Goal: Task Accomplishment & Management: Complete application form

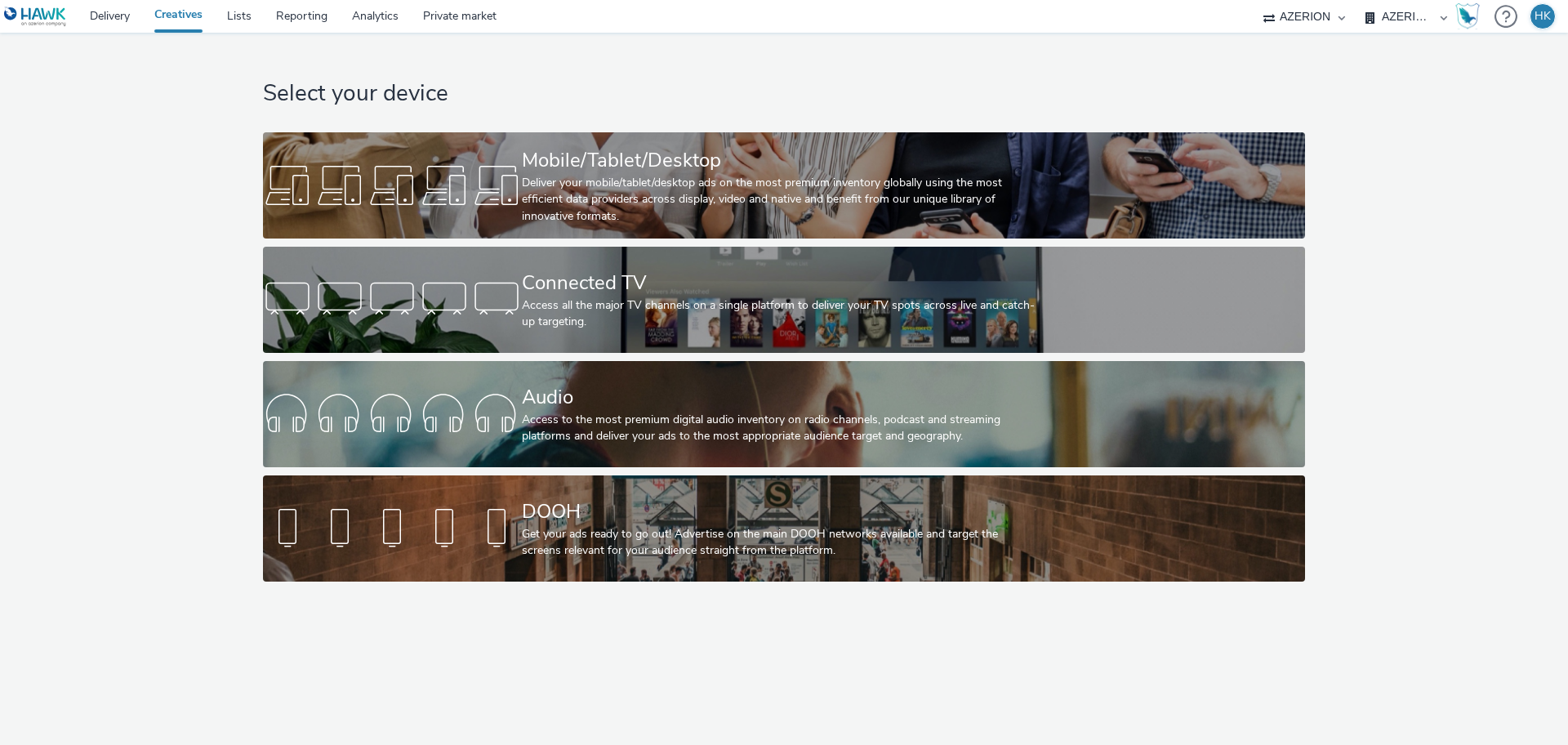
select select "79162ed7-0017-4339-93b0-3399b708648f"
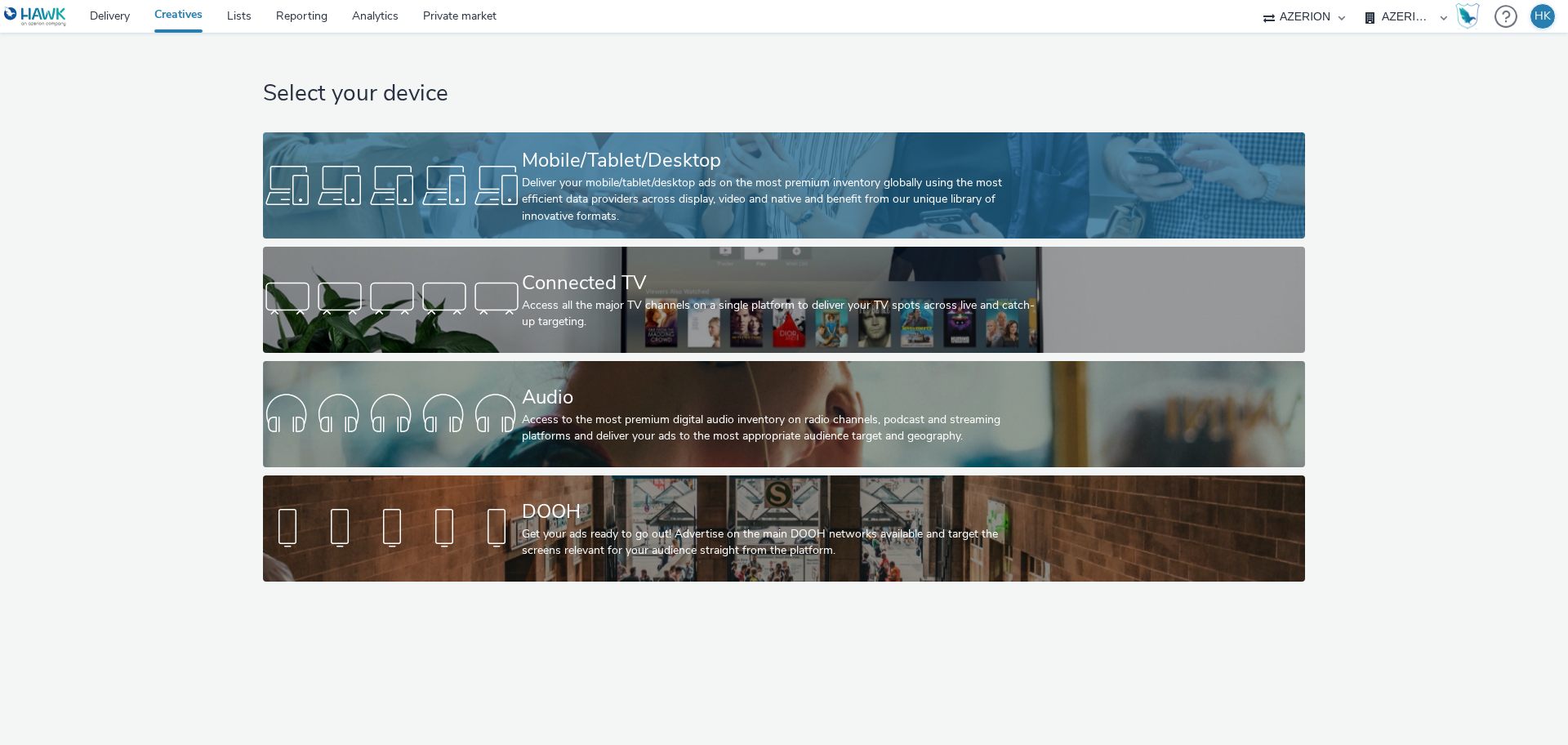
click at [652, 161] on div "Mobile/Tablet/Desktop" at bounding box center [780, 160] width 518 height 28
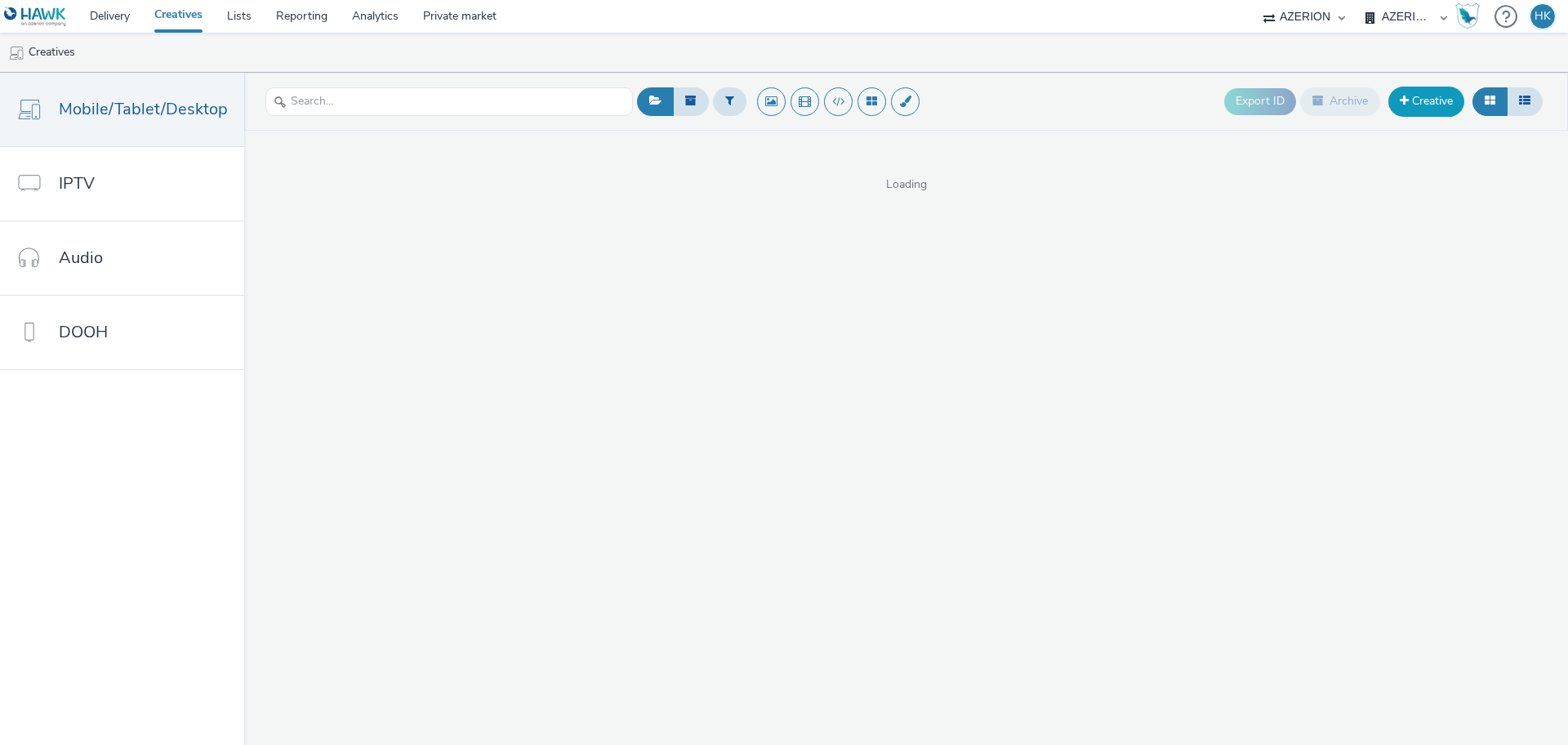
click at [1431, 104] on link "Creative" at bounding box center [1426, 101] width 76 height 29
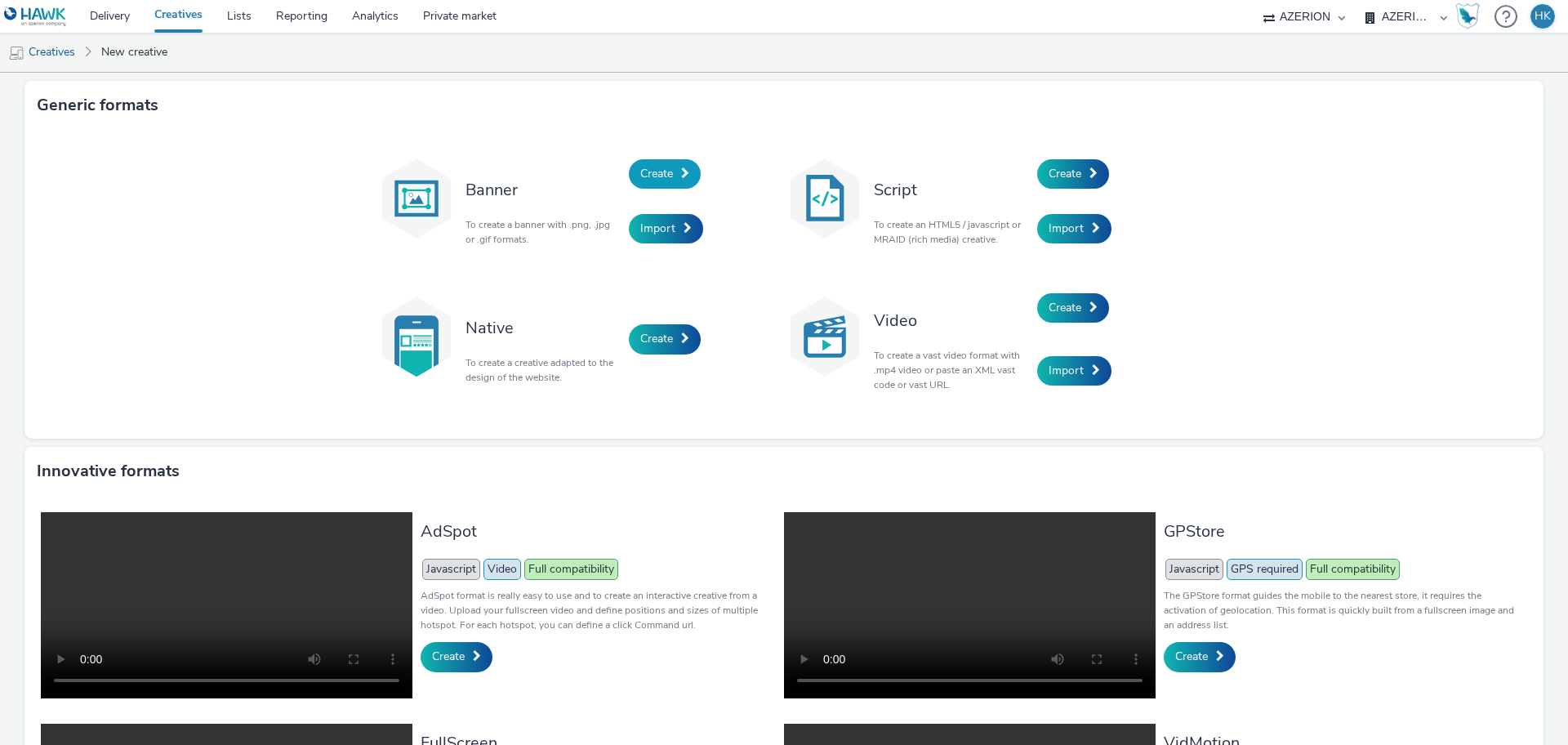
click at [635, 181] on link "Create" at bounding box center [665, 174] width 72 height 29
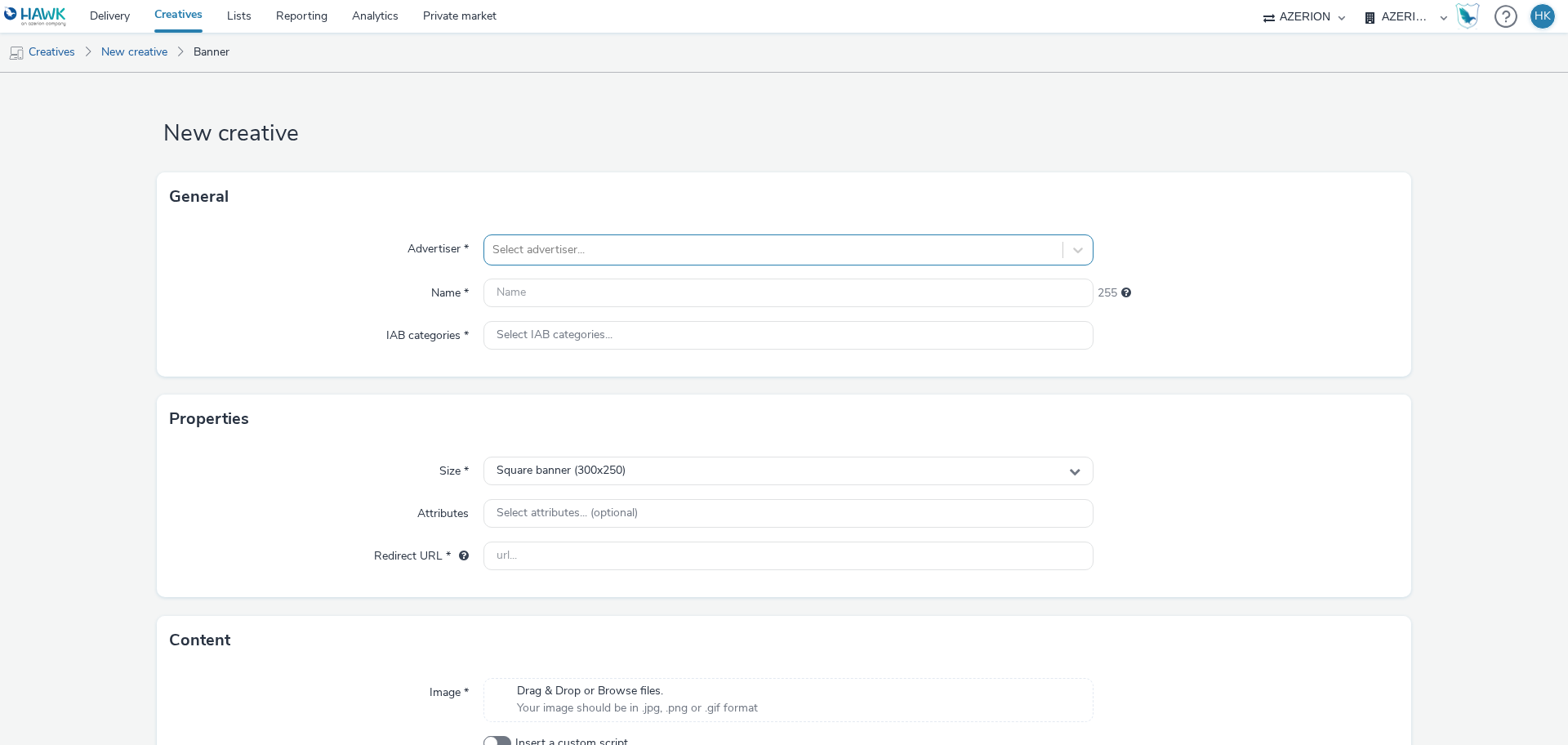
click at [671, 243] on div at bounding box center [773, 249] width 562 height 20
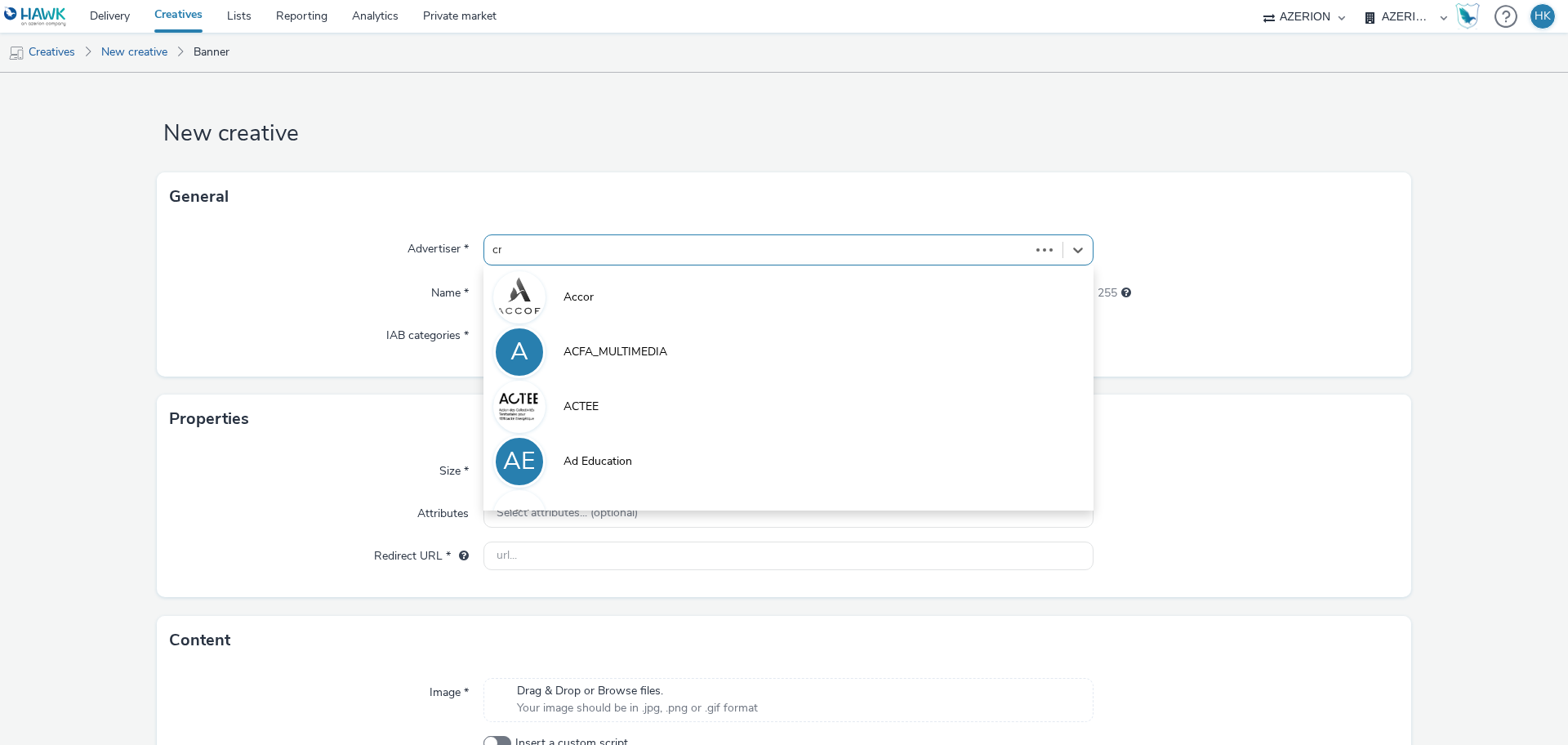
type input "cmi"
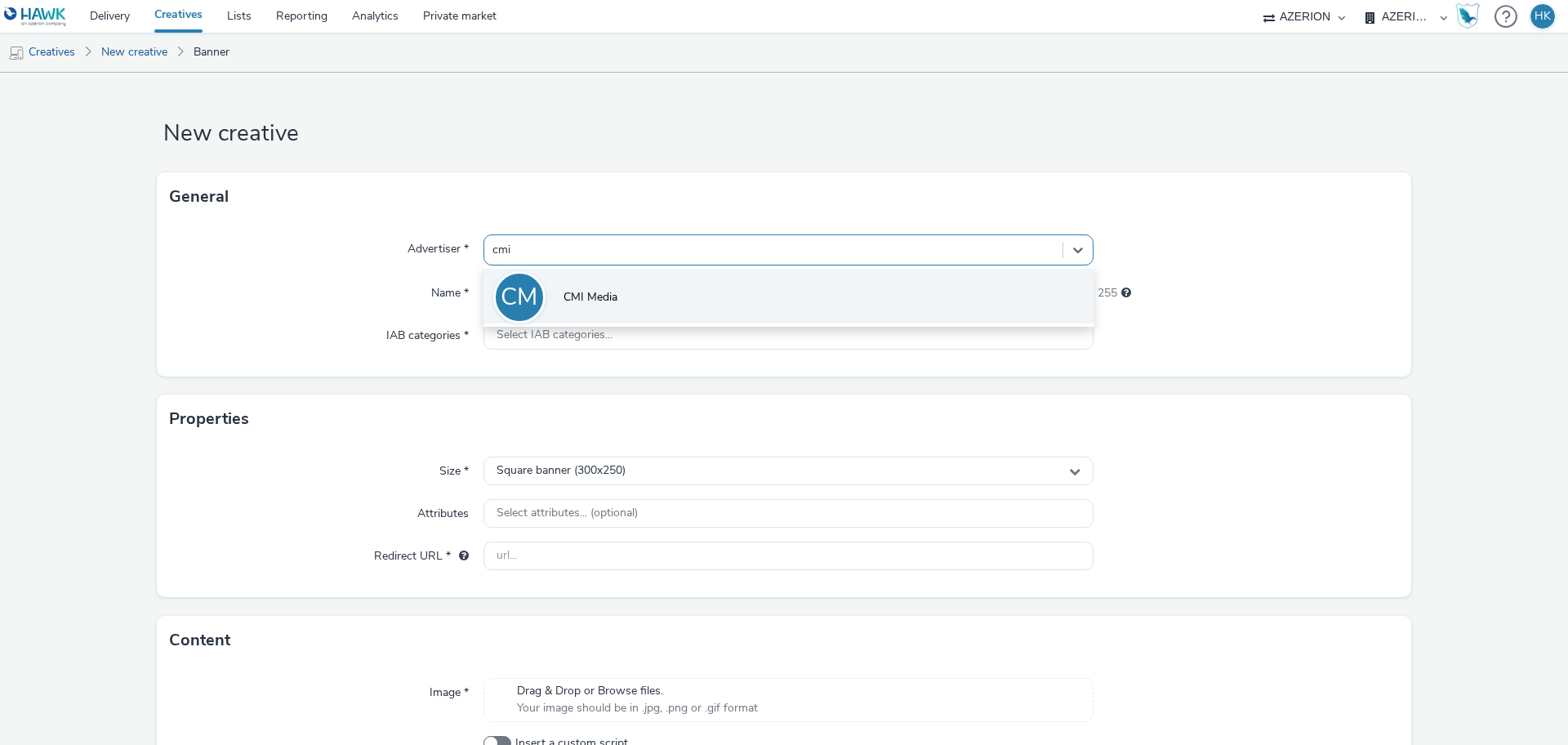
click at [674, 288] on li "CM CMI Media" at bounding box center [788, 296] width 610 height 55
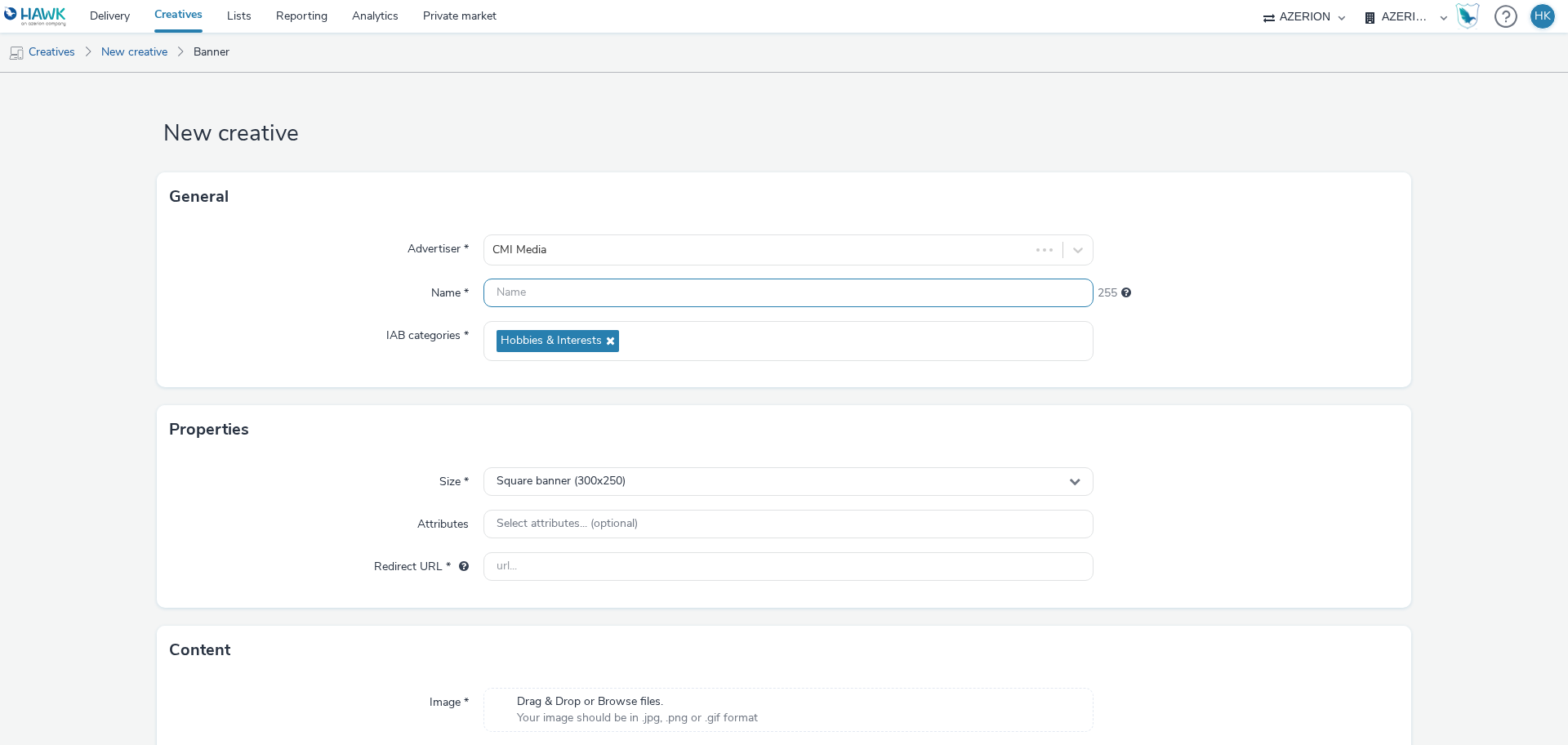
click at [631, 282] on input "text" at bounding box center [788, 292] width 610 height 28
paste input "FR_CMIMedia_MairieNice_InaugurationPaillon2_Oct_Mobile_2025"
type input "FR_CMIMedia_MairieNice_InaugurationPaillon2_Oct_Mobile_2025 | Interstitial"
click at [654, 478] on div "Square banner (300x250)" at bounding box center [788, 480] width 610 height 28
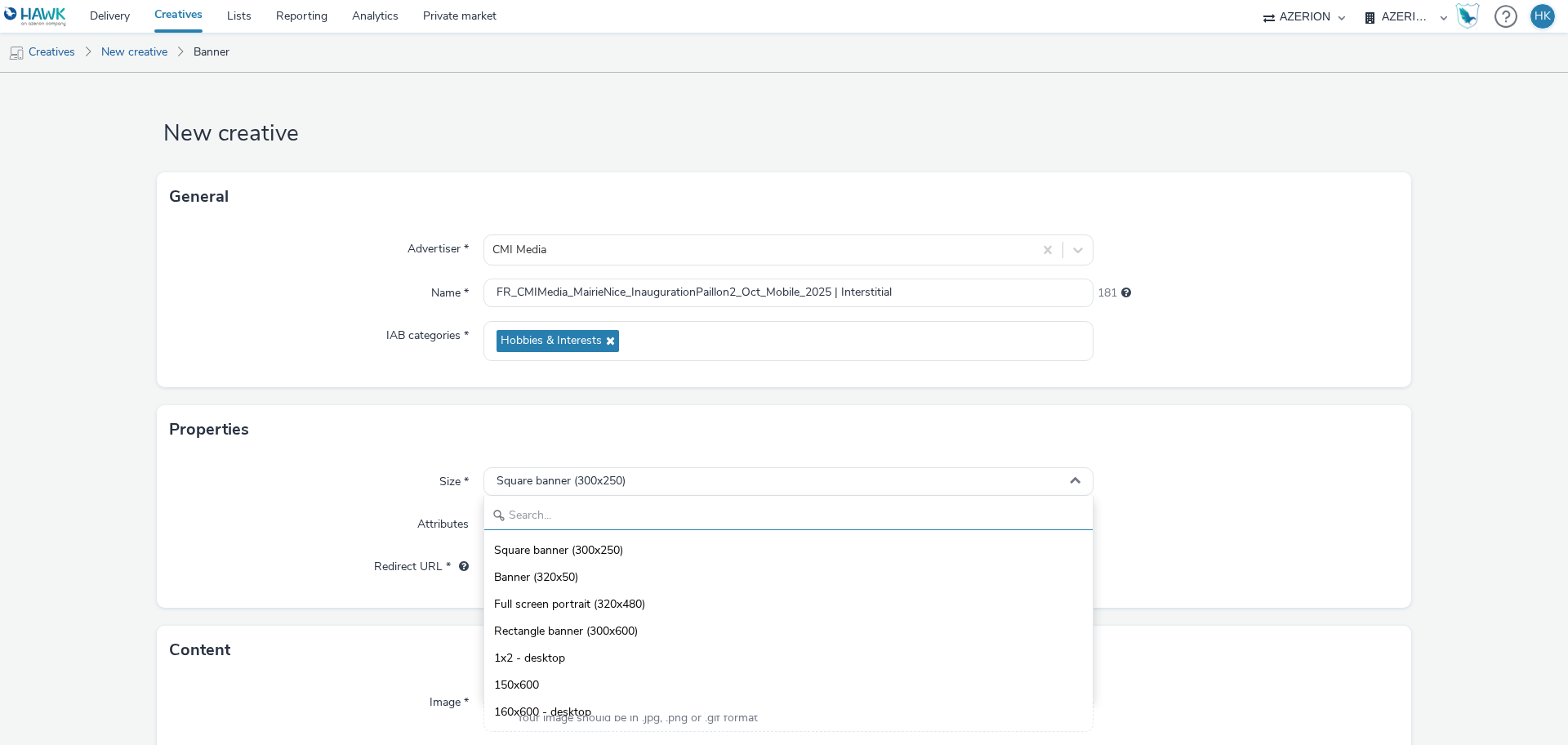
click at [606, 513] on input "text" at bounding box center [788, 515] width 609 height 28
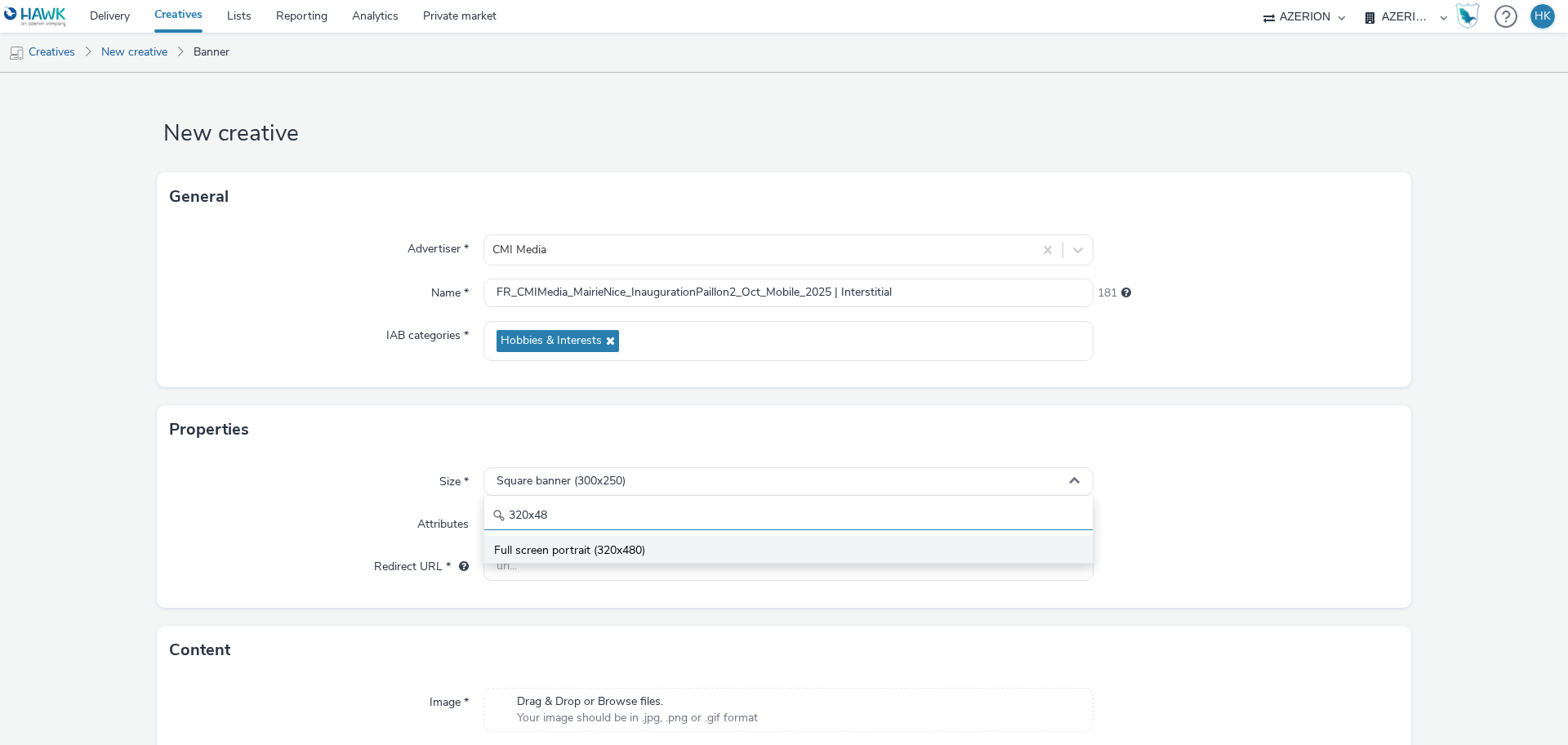
type input "320x48"
click at [618, 544] on span "Full screen portrait (320x480)" at bounding box center [569, 550] width 151 height 16
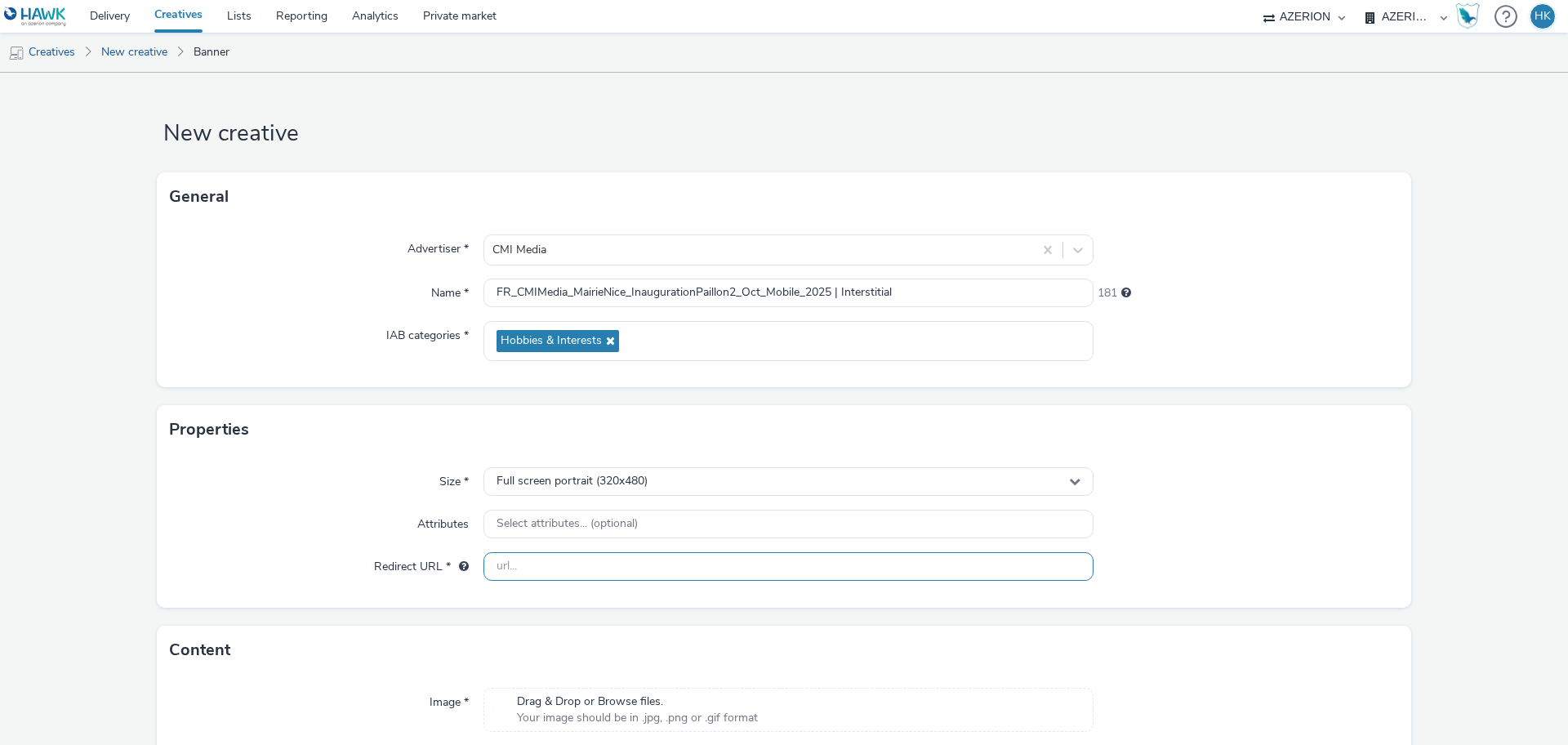
click at [560, 561] on input "text" at bounding box center [788, 566] width 610 height 28
paste input "[URL][DOMAIN_NAME]"
type input "[URL][DOMAIN_NAME]"
click at [1194, 535] on div at bounding box center [1246, 524] width 306 height 29
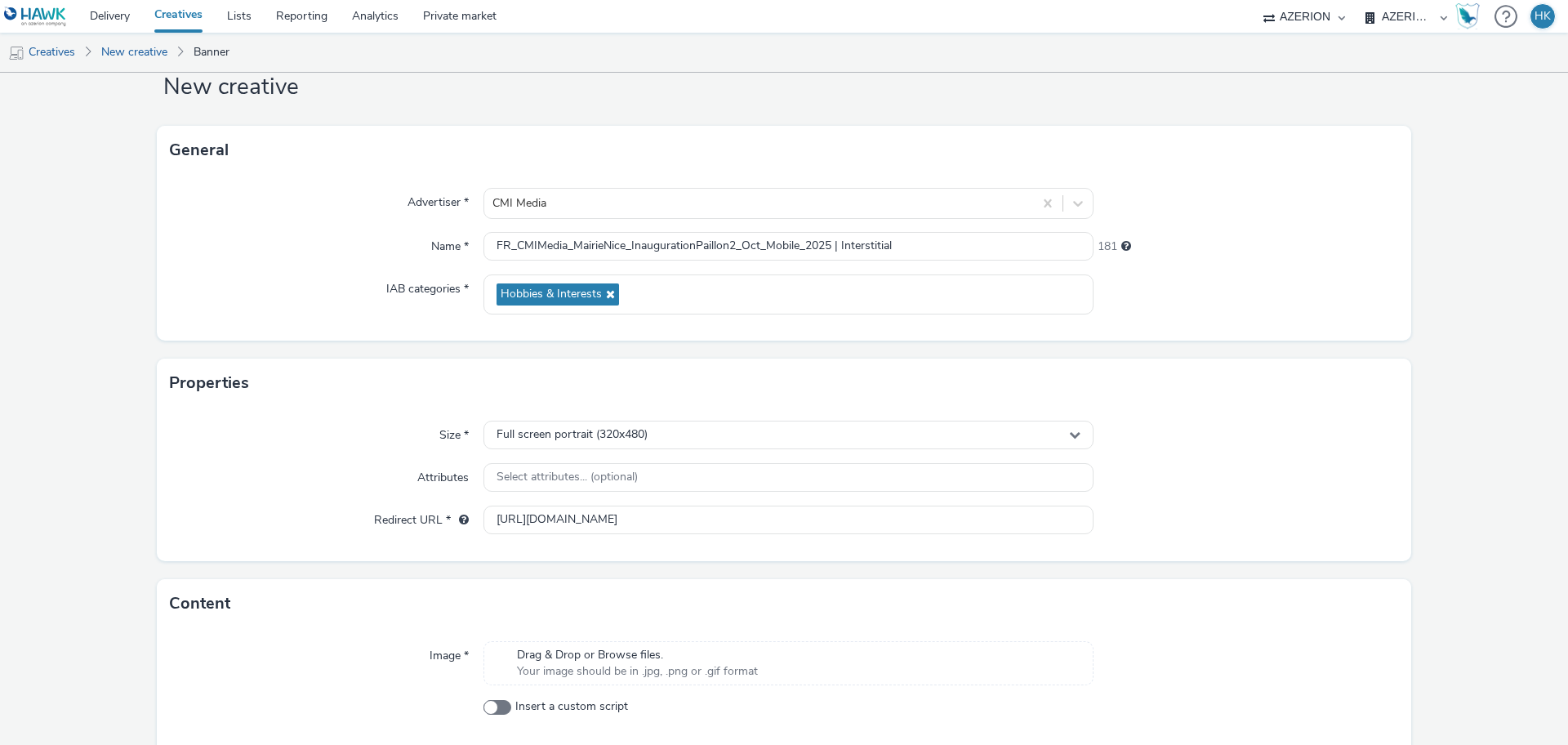
scroll to position [117, 0]
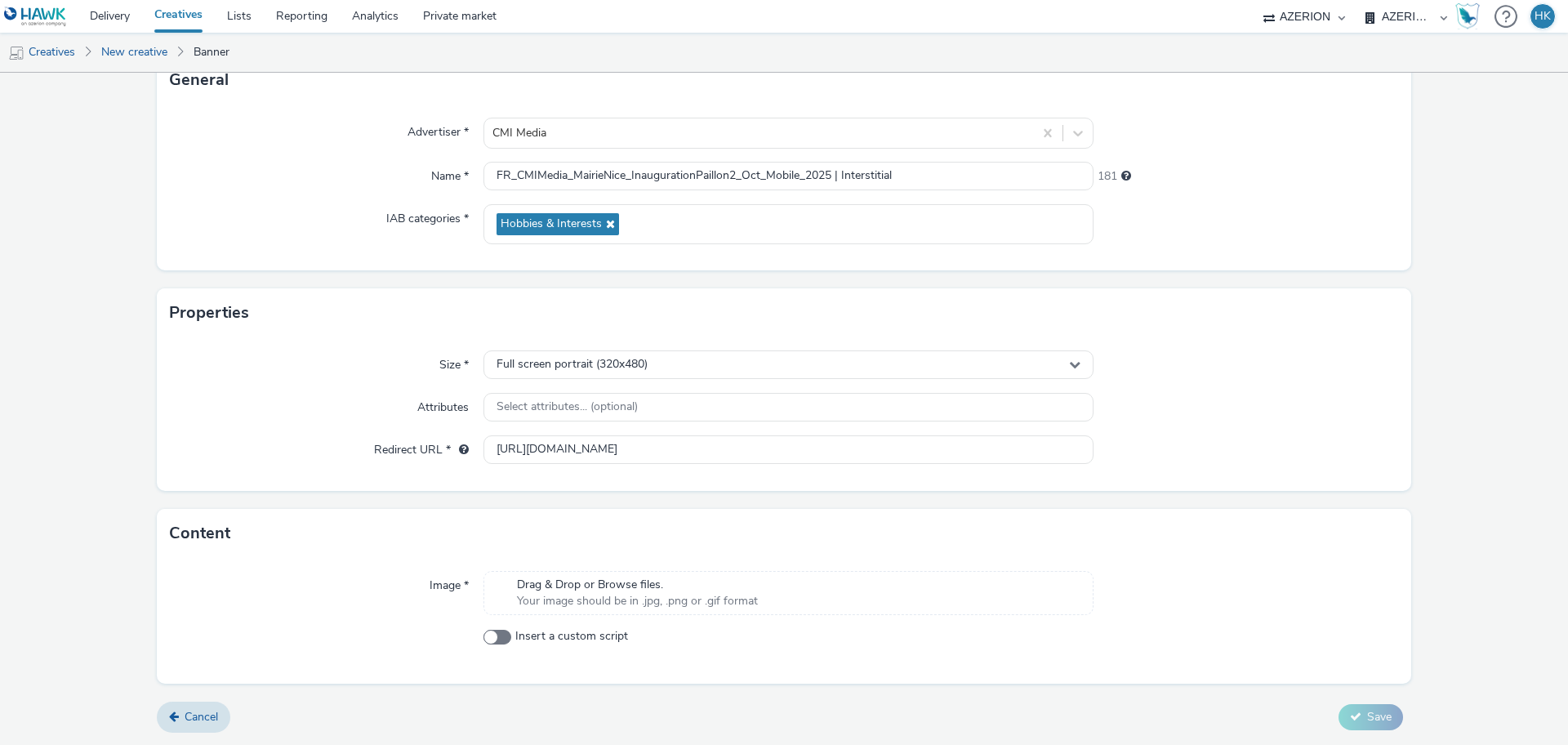
click at [778, 590] on div "Drag & Drop or Browse files. Your image should be in .jpg, .png or .gif format" at bounding box center [788, 593] width 610 height 44
click at [735, 585] on span "Drag & Drop or Browse files." at bounding box center [638, 585] width 241 height 16
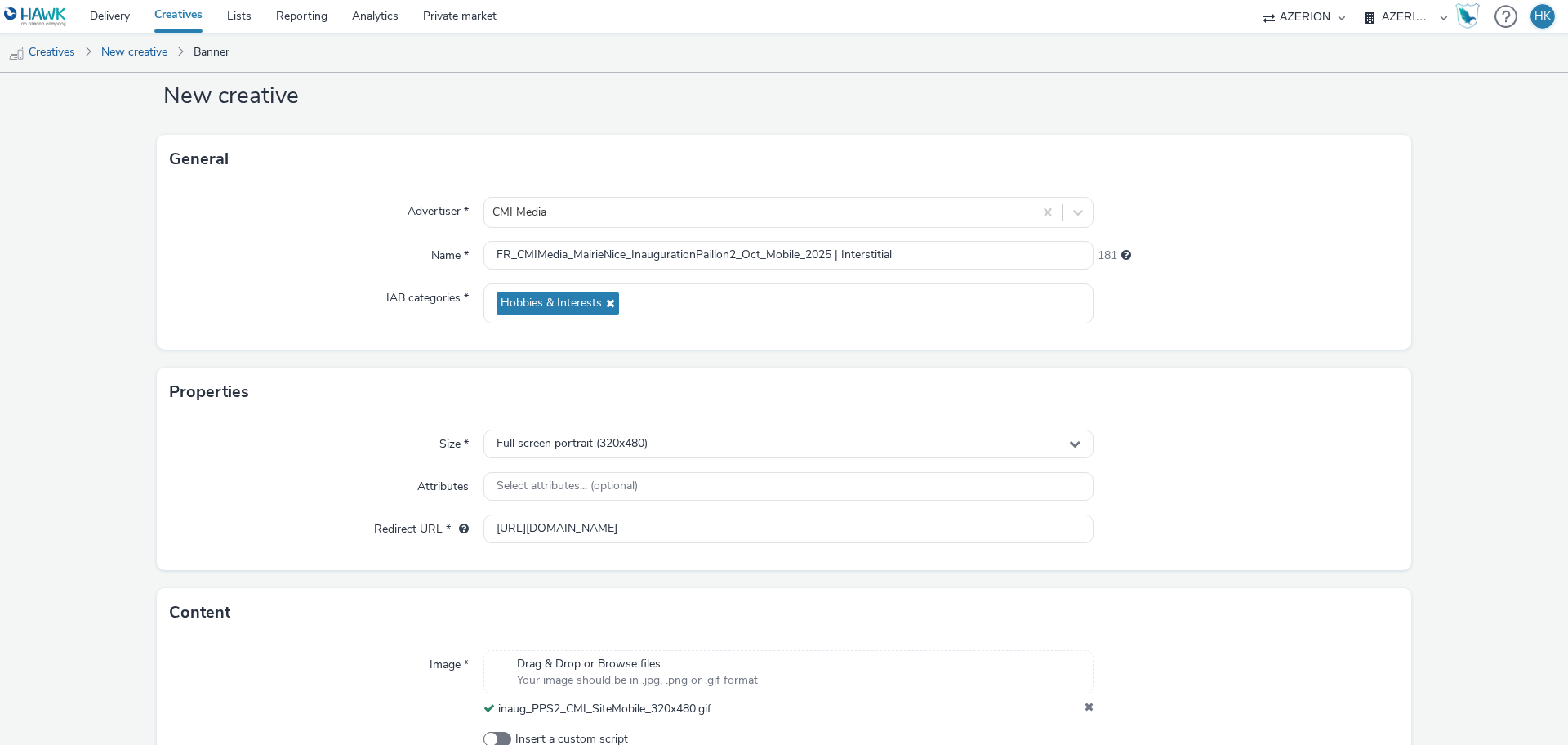
scroll to position [140, 0]
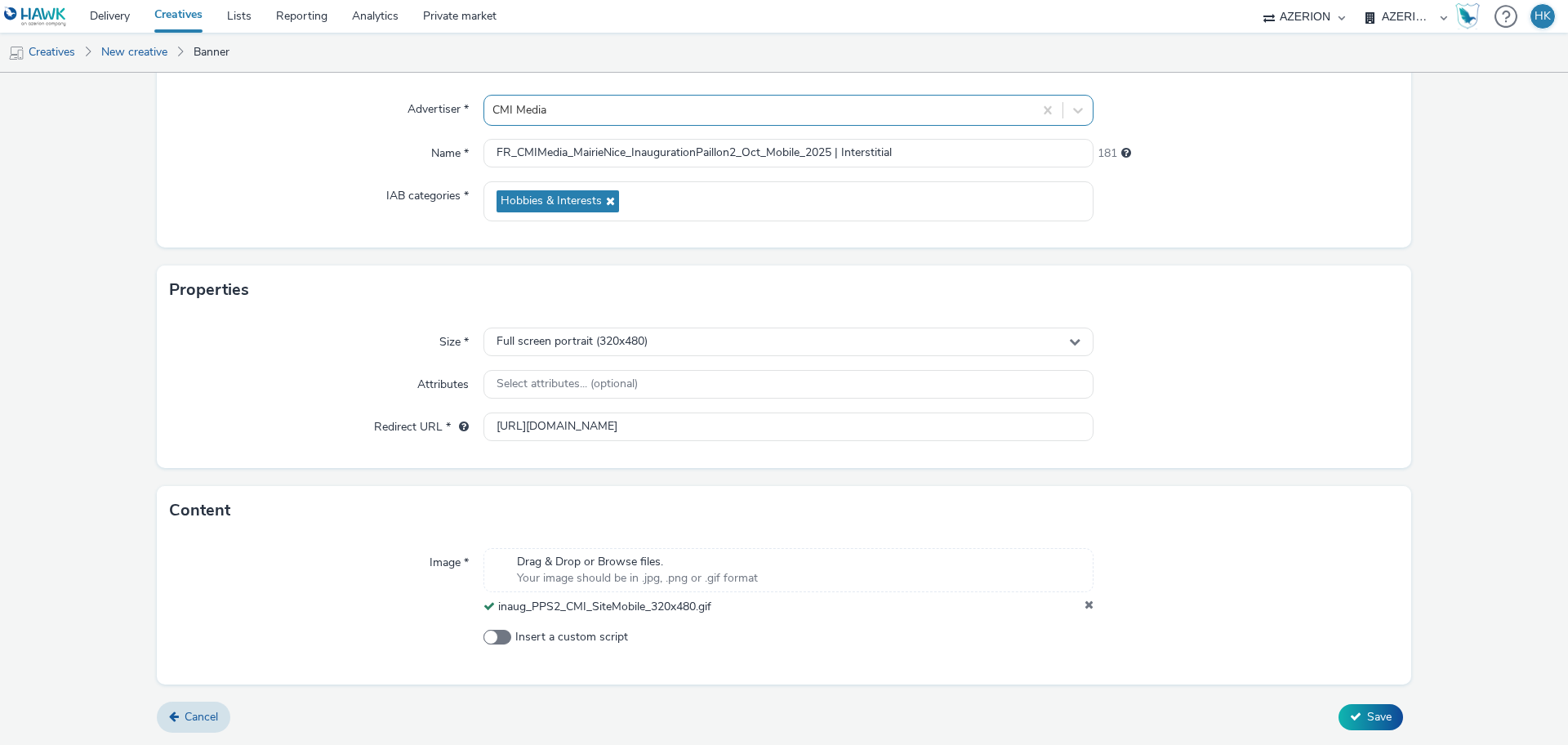
click at [586, 108] on div at bounding box center [759, 110] width 533 height 20
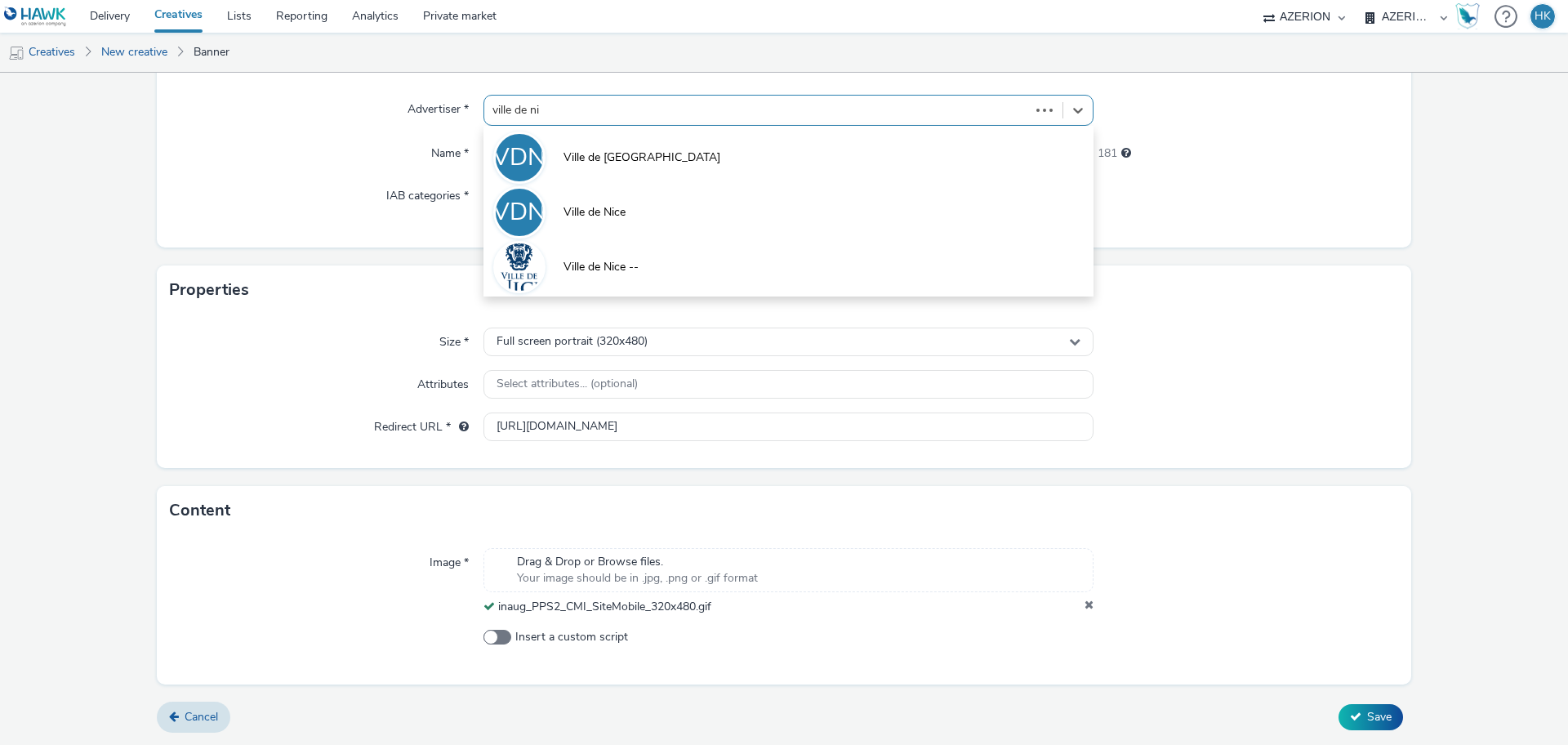
type input "ville de nic"
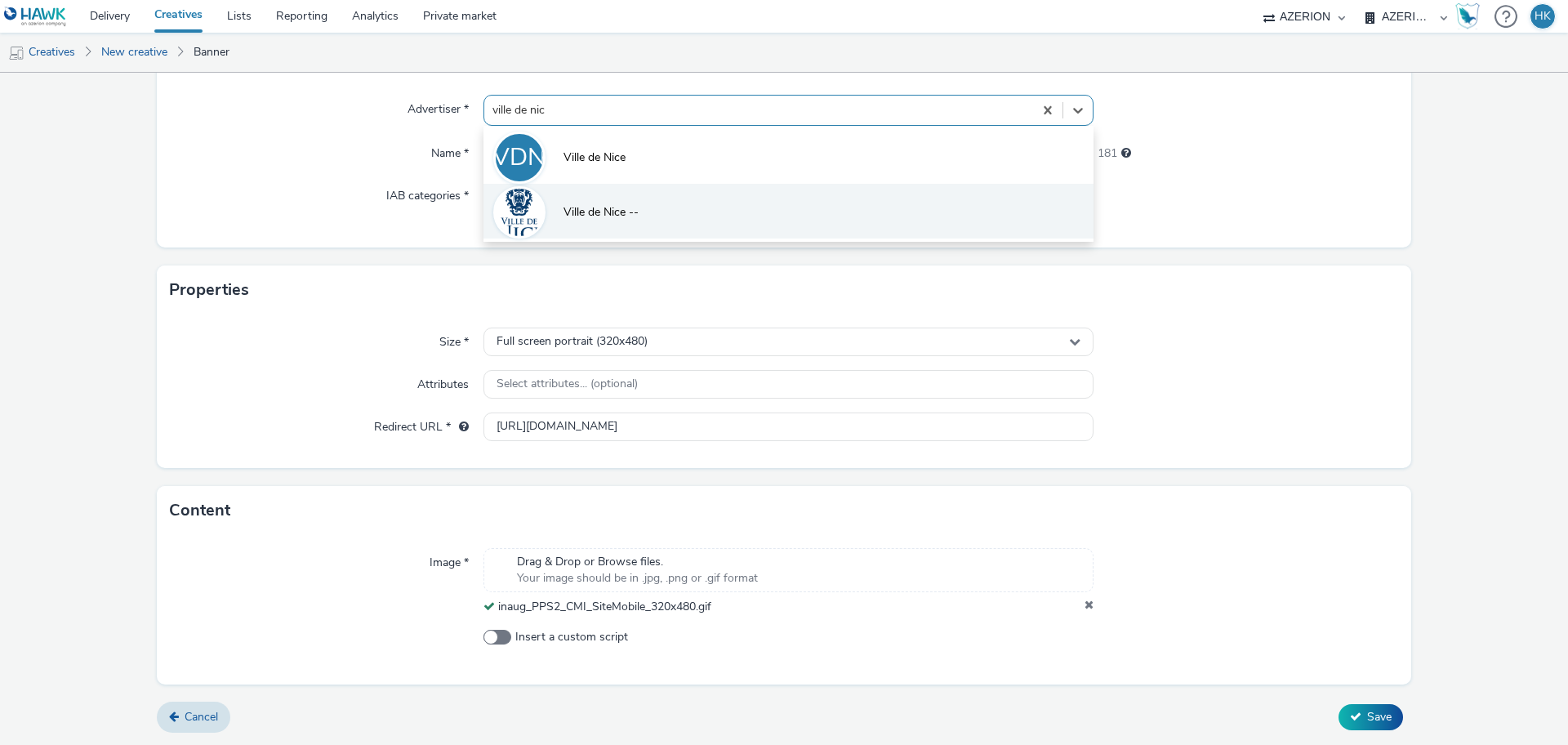
click at [597, 210] on span "Ville de Nice --" at bounding box center [601, 212] width 75 height 16
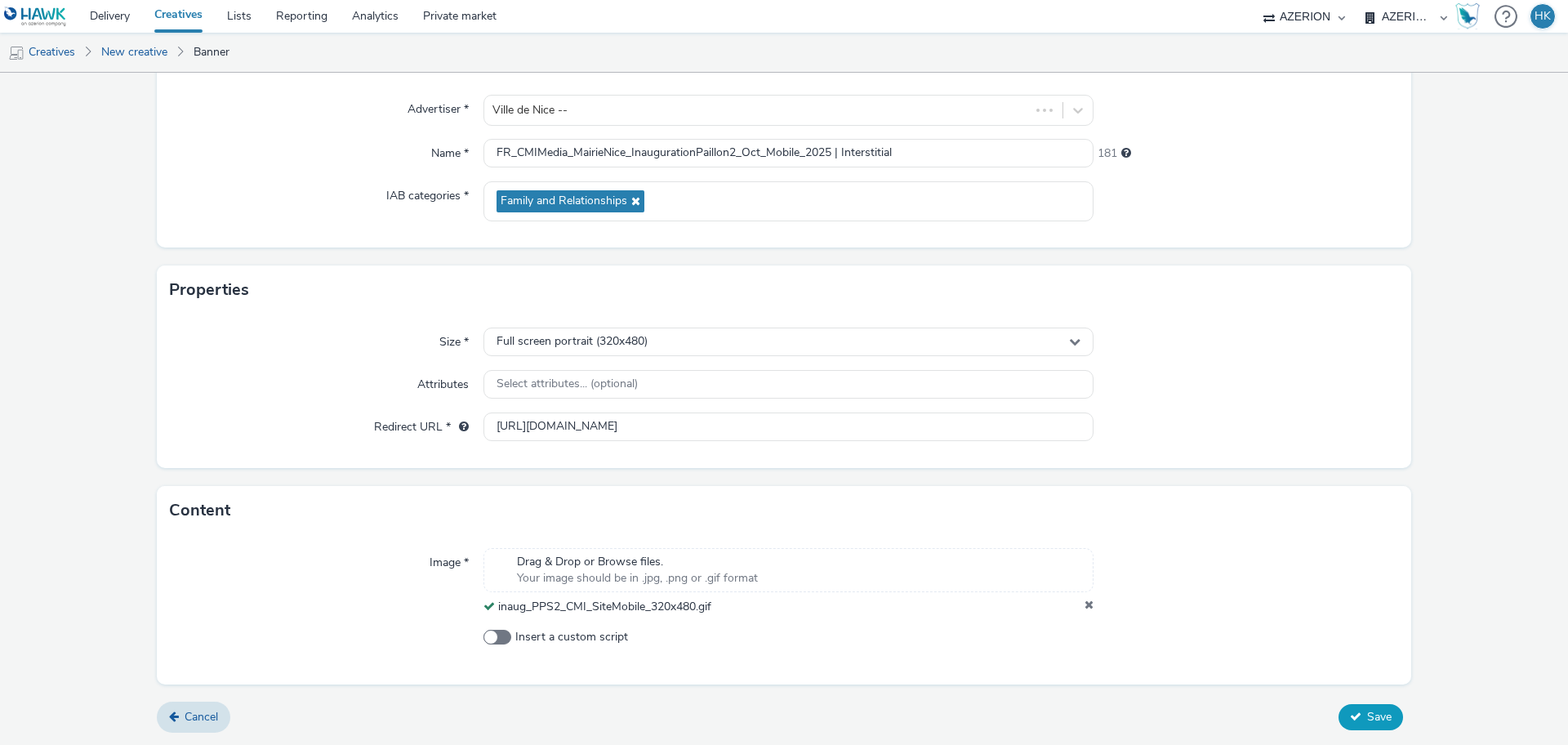
click at [1384, 721] on button "Save" at bounding box center [1371, 717] width 65 height 26
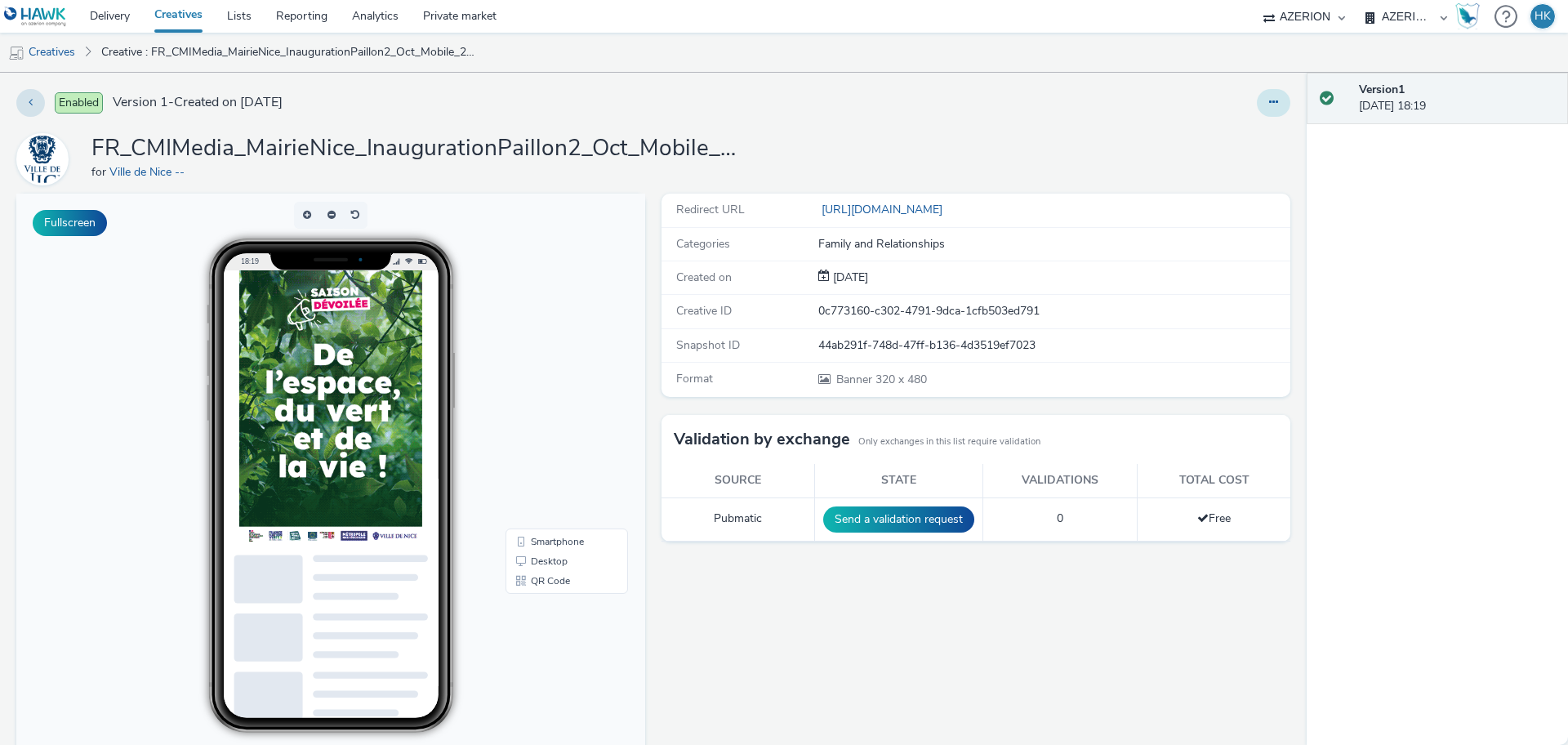
click at [1269, 99] on icon at bounding box center [1274, 102] width 9 height 11
click at [1210, 142] on link "Edit" at bounding box center [1229, 136] width 123 height 32
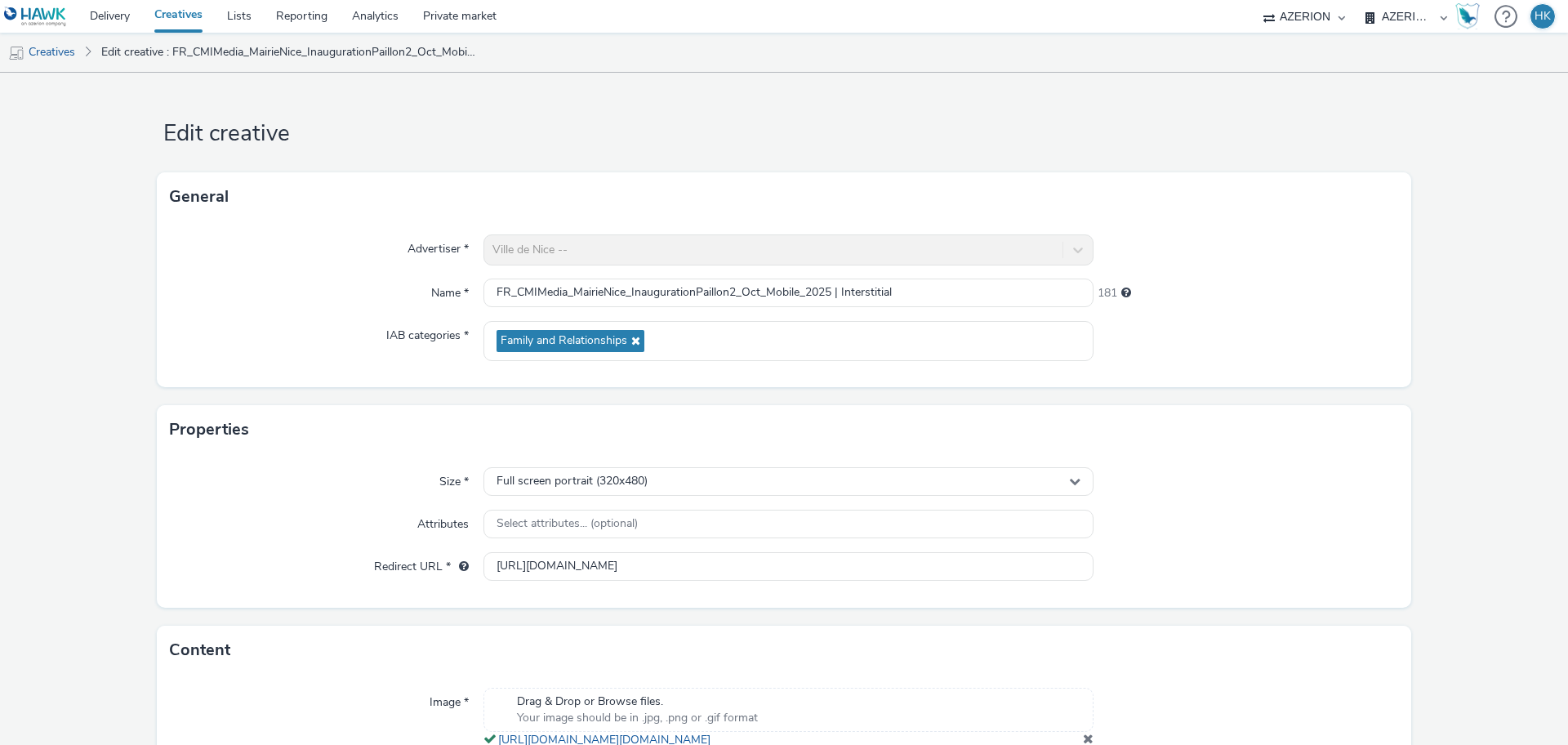
click at [540, 252] on div "Ville de Nice --" at bounding box center [788, 250] width 610 height 31
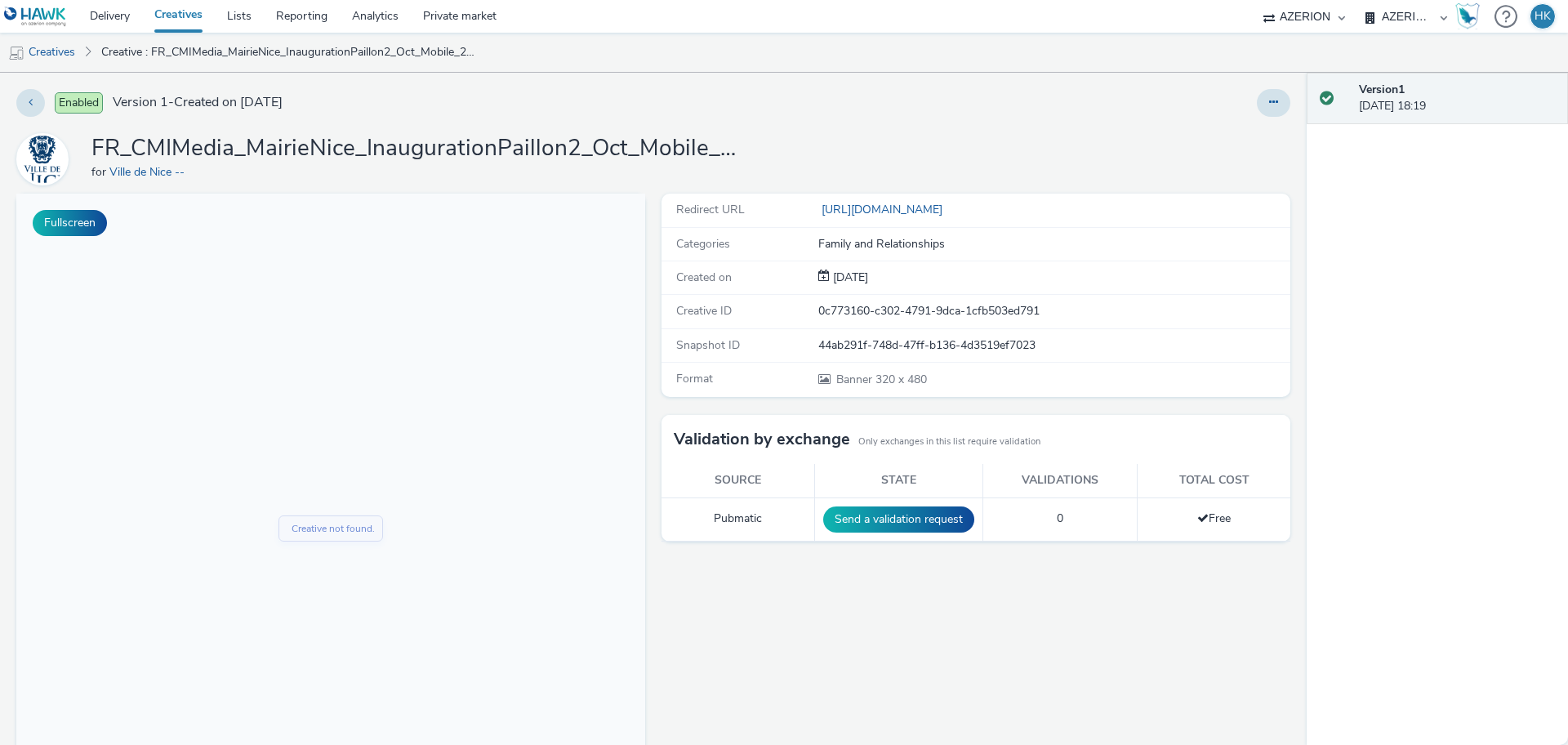
click at [172, 20] on link "Creatives" at bounding box center [178, 16] width 73 height 32
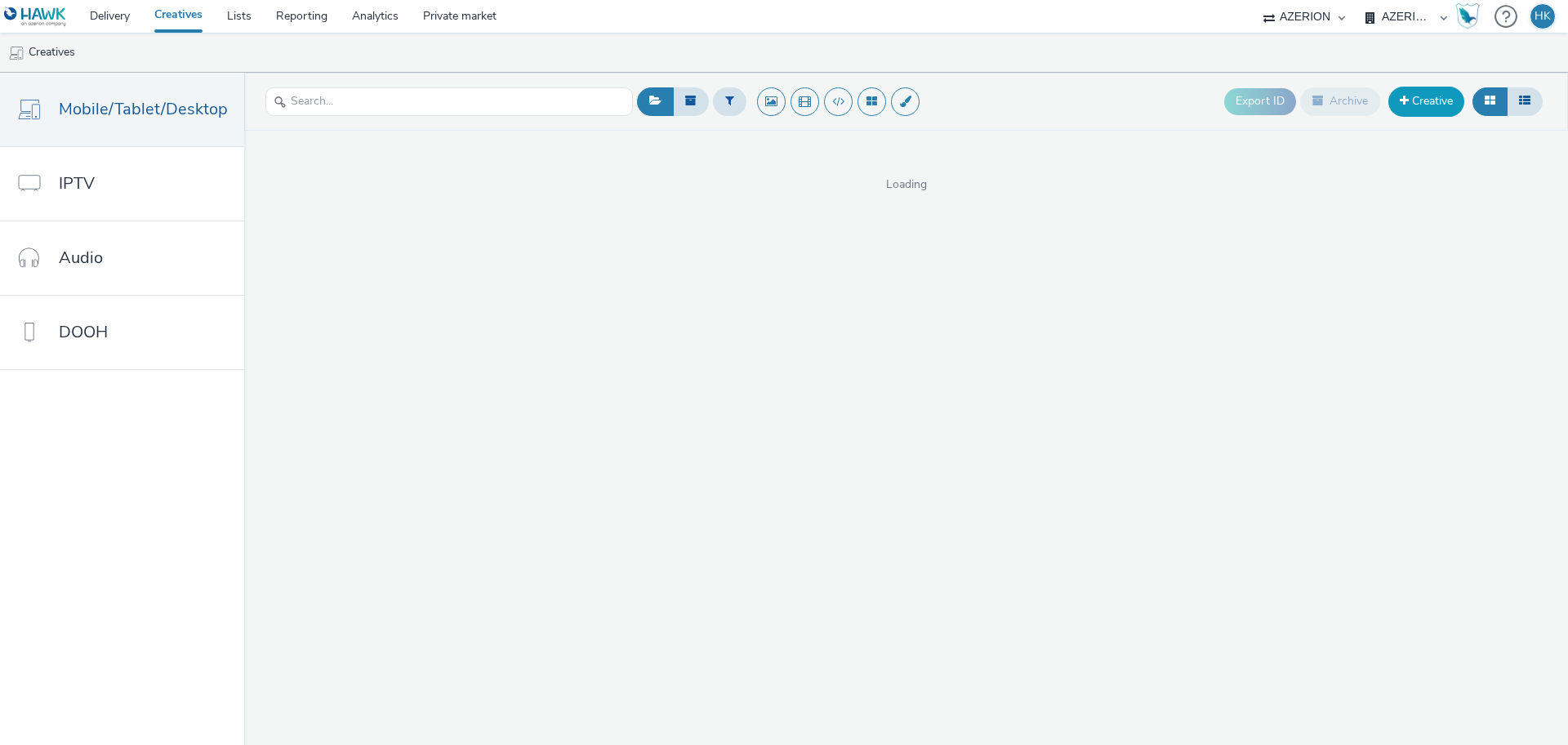
click at [1421, 103] on link "Creative" at bounding box center [1426, 101] width 76 height 29
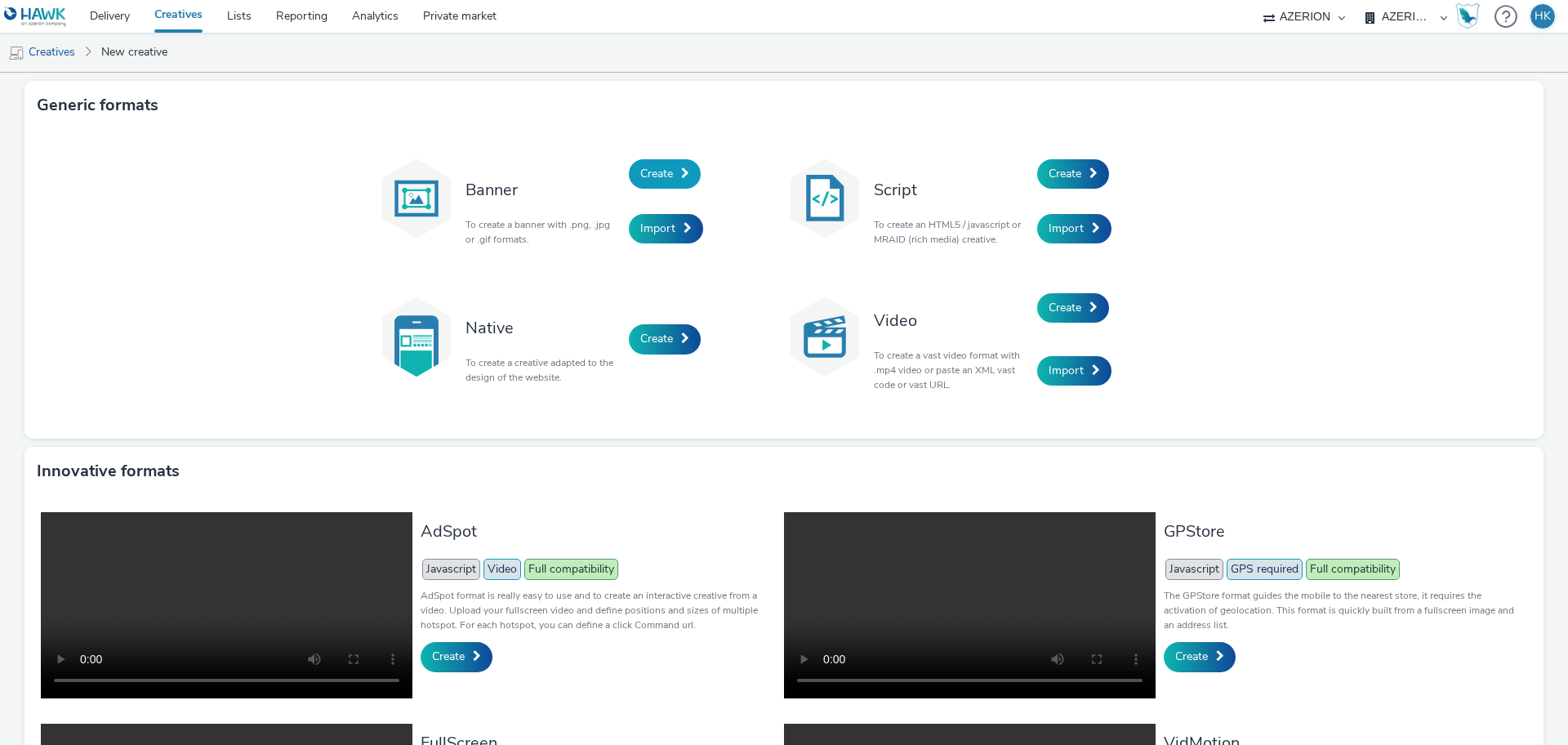
click at [681, 169] on span at bounding box center [685, 172] width 9 height 11
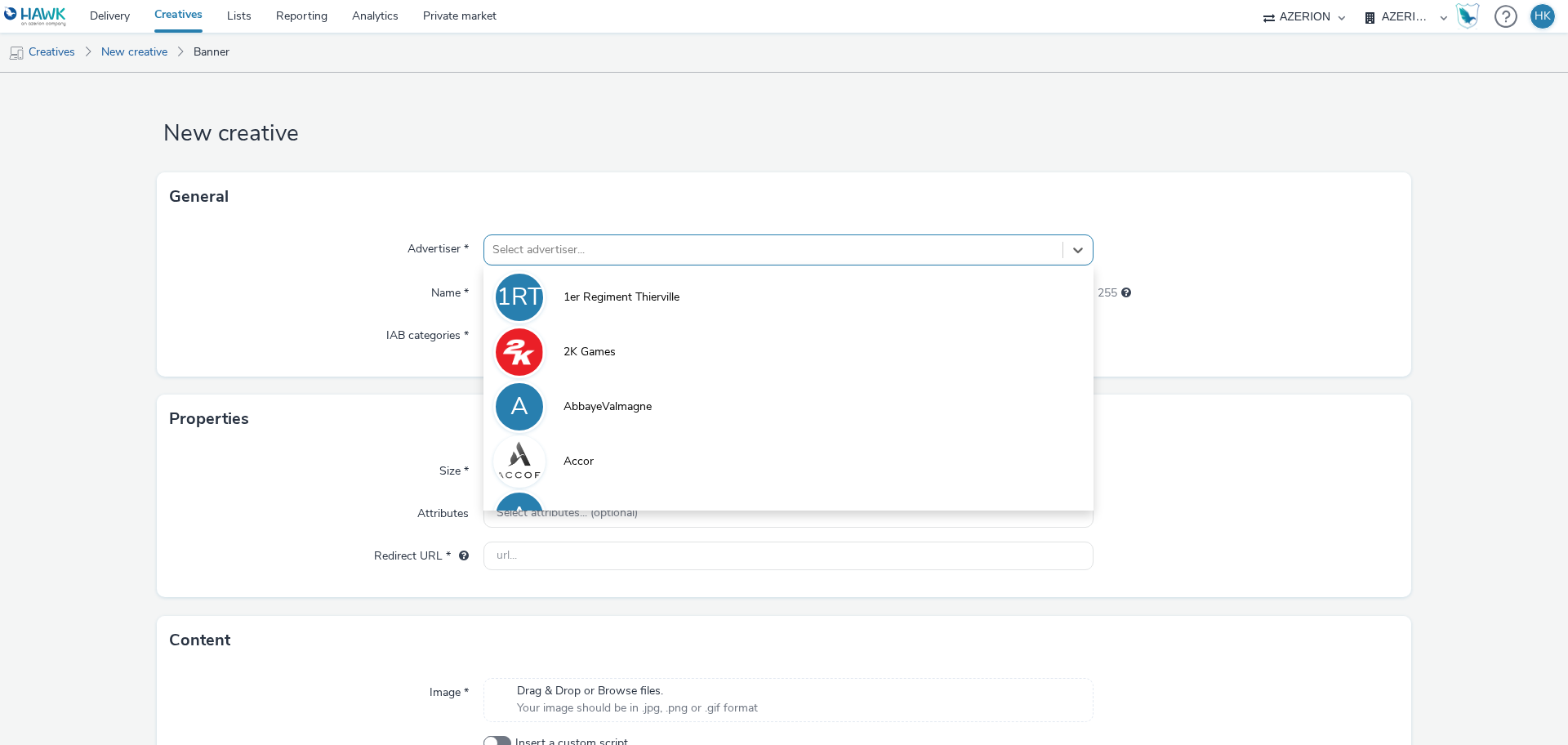
click at [621, 247] on div at bounding box center [773, 249] width 562 height 20
type input "ville de"
click at [627, 445] on li "VDN Ville de [GEOGRAPHIC_DATA]" at bounding box center [788, 460] width 610 height 55
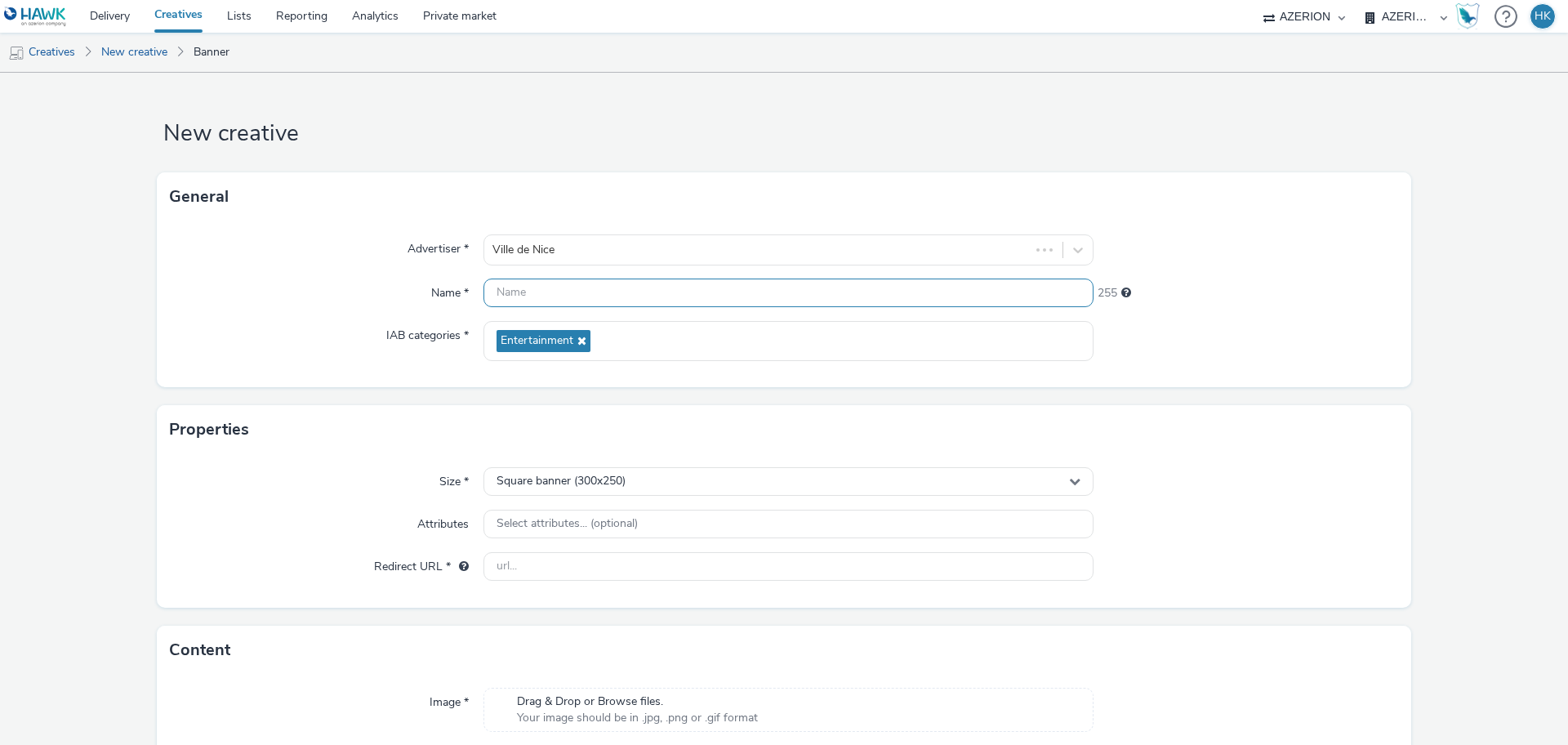
click at [559, 294] on input "text" at bounding box center [788, 292] width 610 height 28
paste input "FR_CMIMedia_MairieNice_InaugurationPaillon2_Oct_Mobile_2025"
type input "FR_CMIMedia_MairieNice_InaugurationPaillon2_Oct_Mobile_2025 | Interstitial"
click at [606, 483] on span "Square banner (300x250)" at bounding box center [561, 481] width 129 height 14
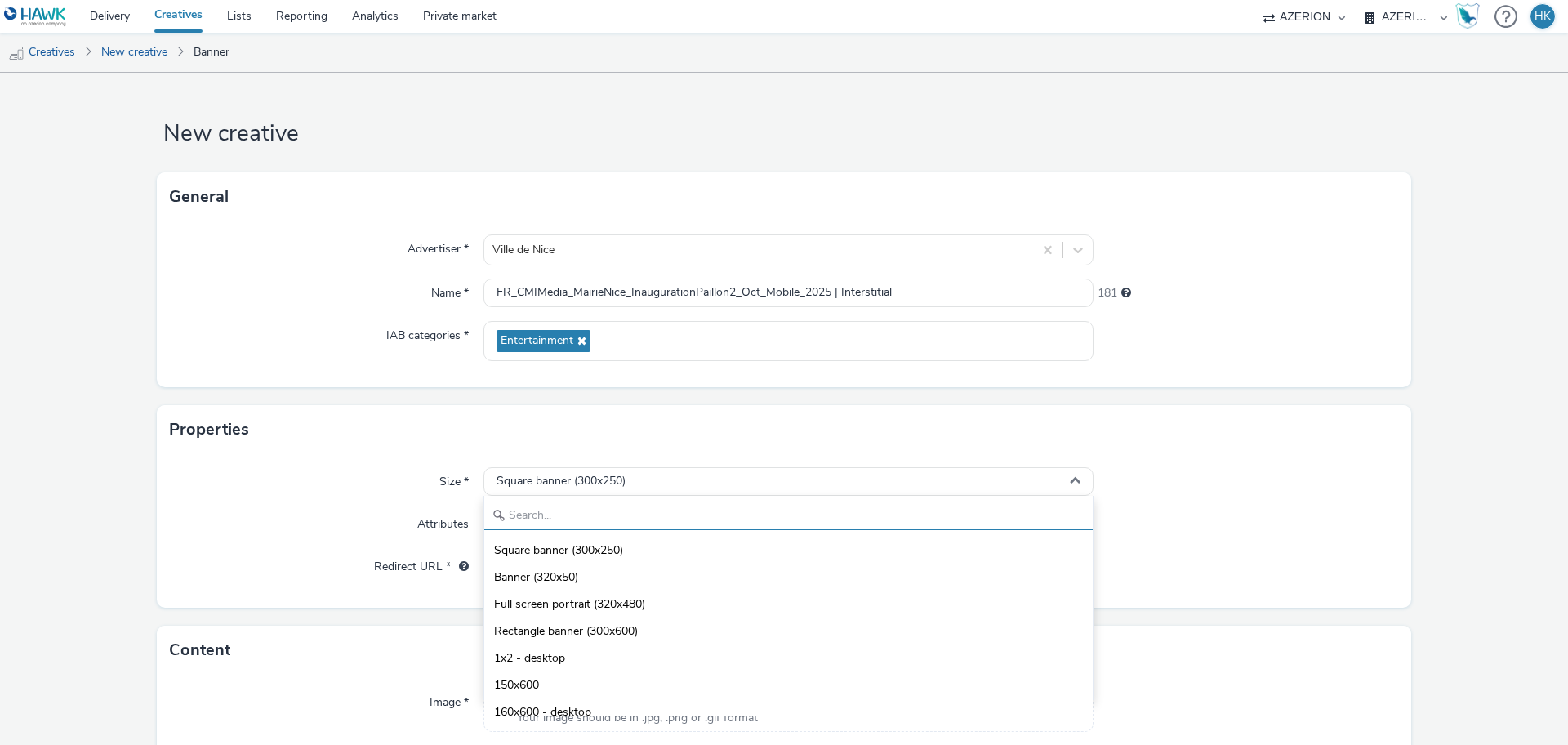
click at [561, 504] on input "text" at bounding box center [788, 515] width 609 height 28
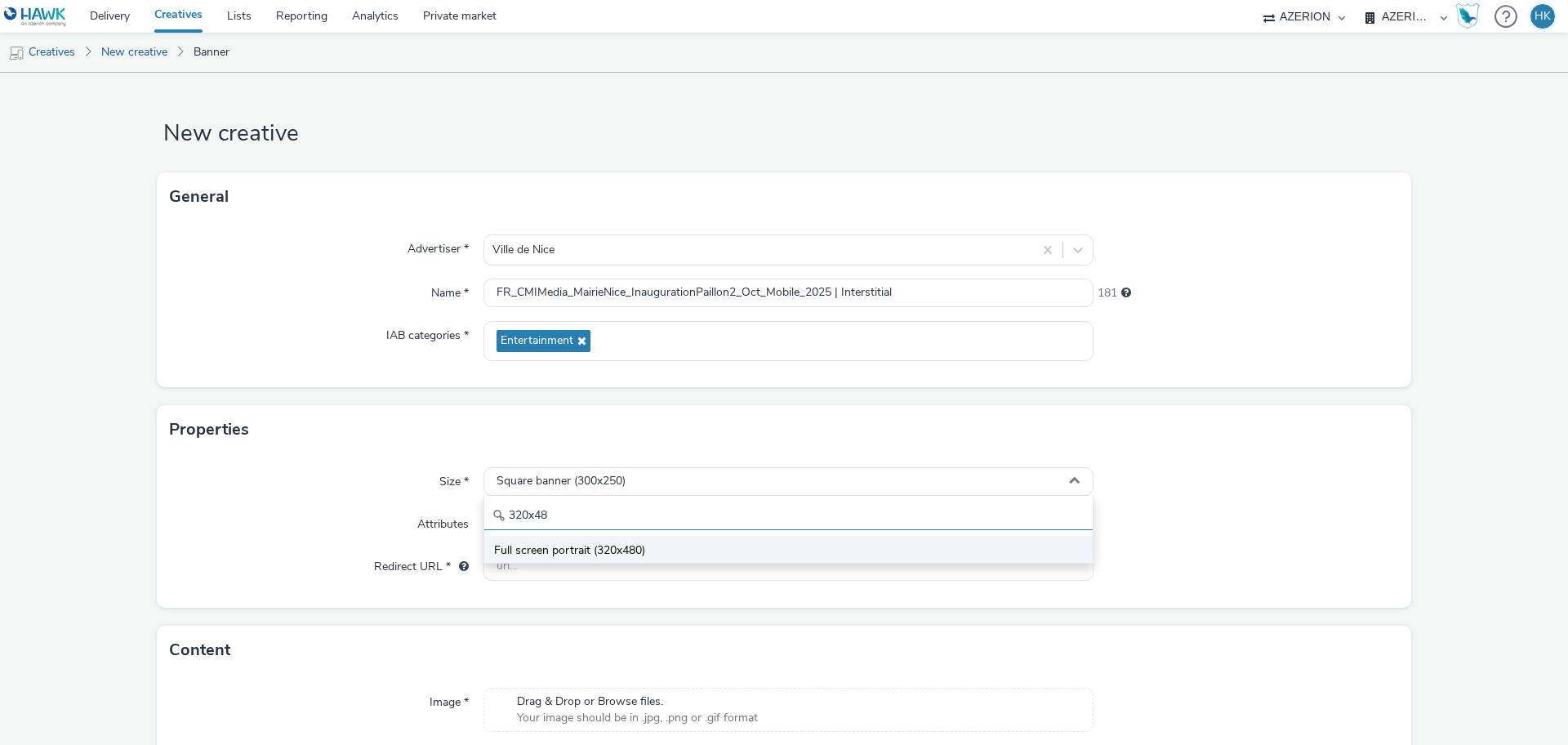
type input "320x48"
click at [615, 540] on li "Full screen portrait (320x480)" at bounding box center [788, 550] width 609 height 27
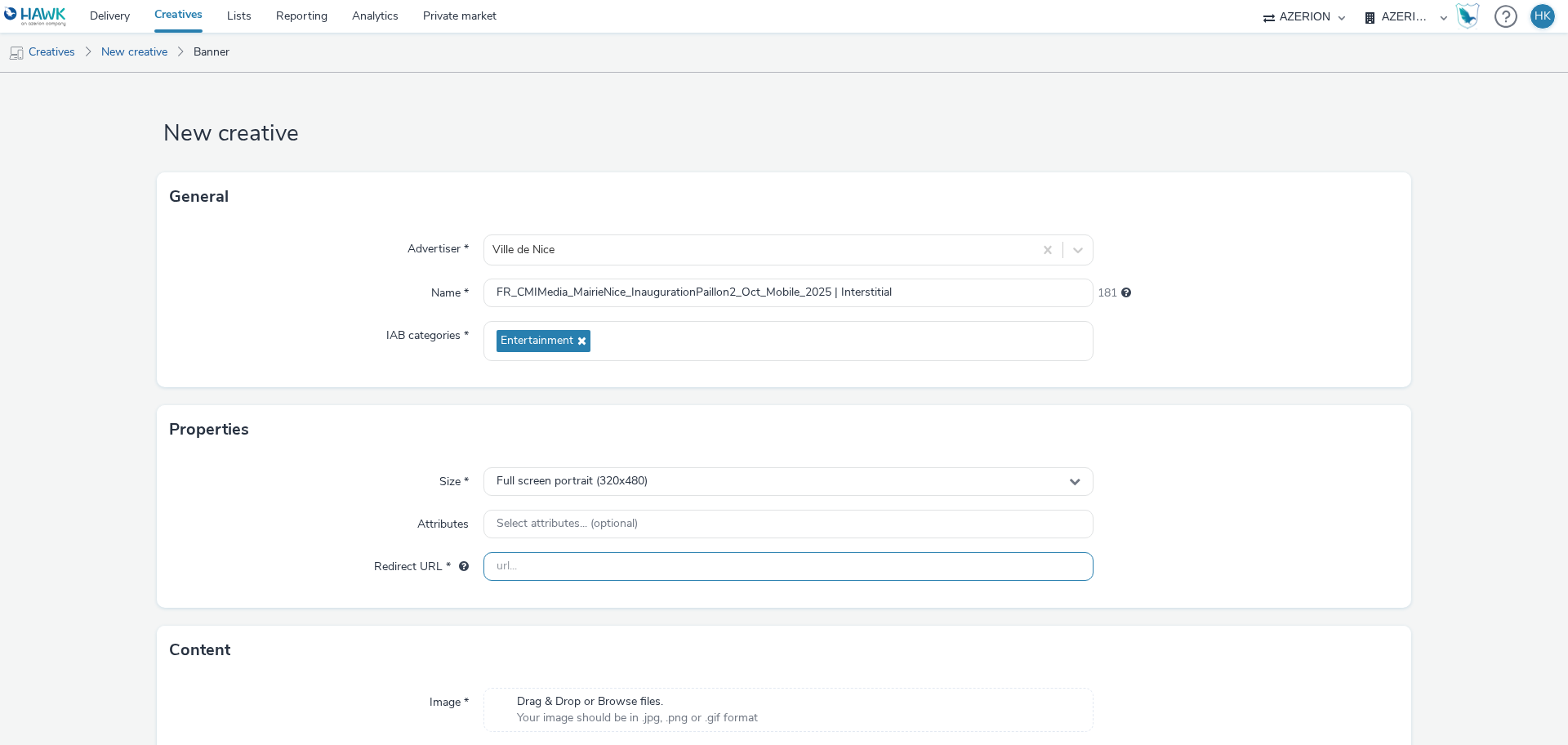
click at [586, 574] on input "text" at bounding box center [788, 566] width 610 height 28
paste input "[URL][DOMAIN_NAME]"
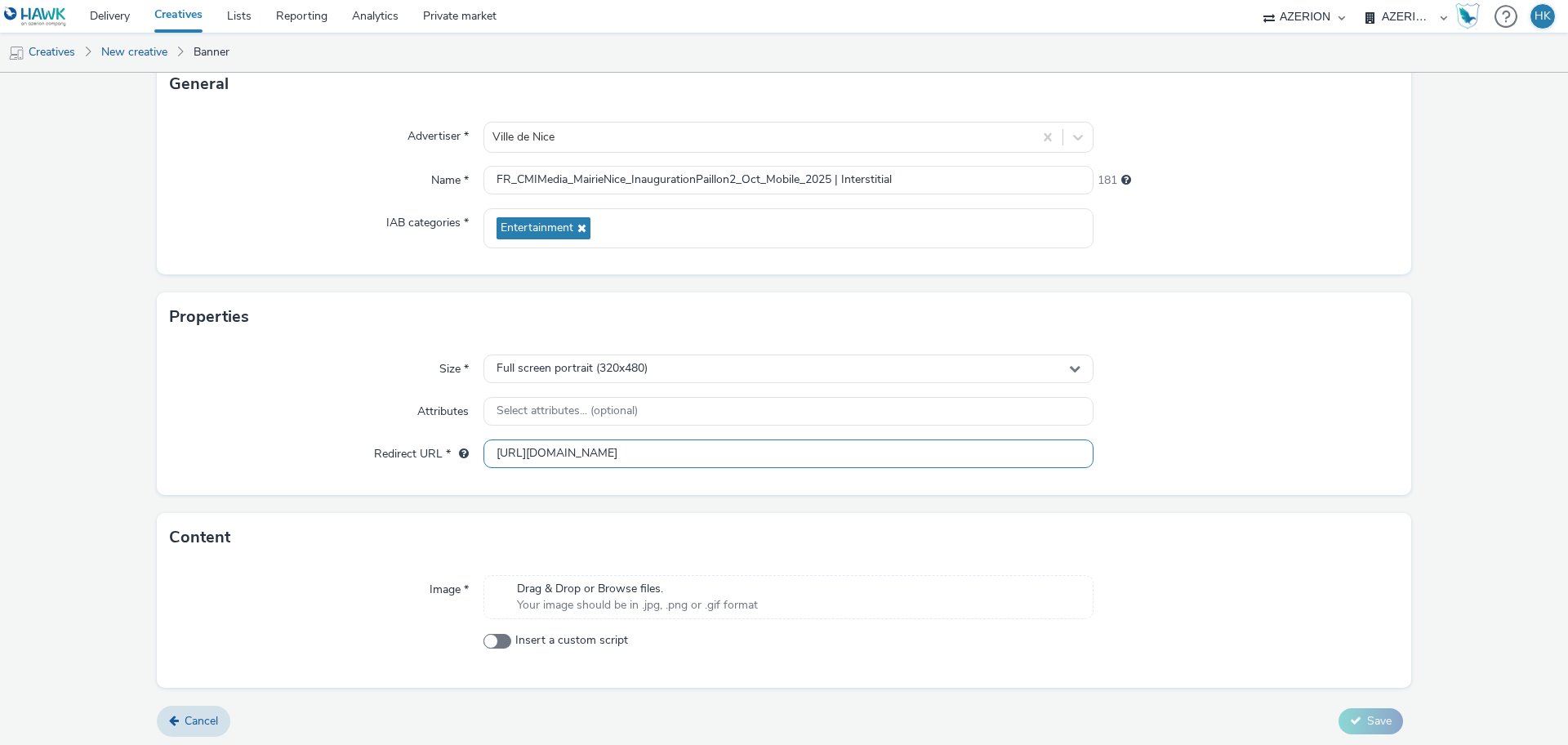
scroll to position [117, 0]
type input "[URL][DOMAIN_NAME]"
click at [710, 613] on div "Drag & Drop or Browse files. Your image should be in .jpg, .png or .gif format" at bounding box center [788, 593] width 610 height 44
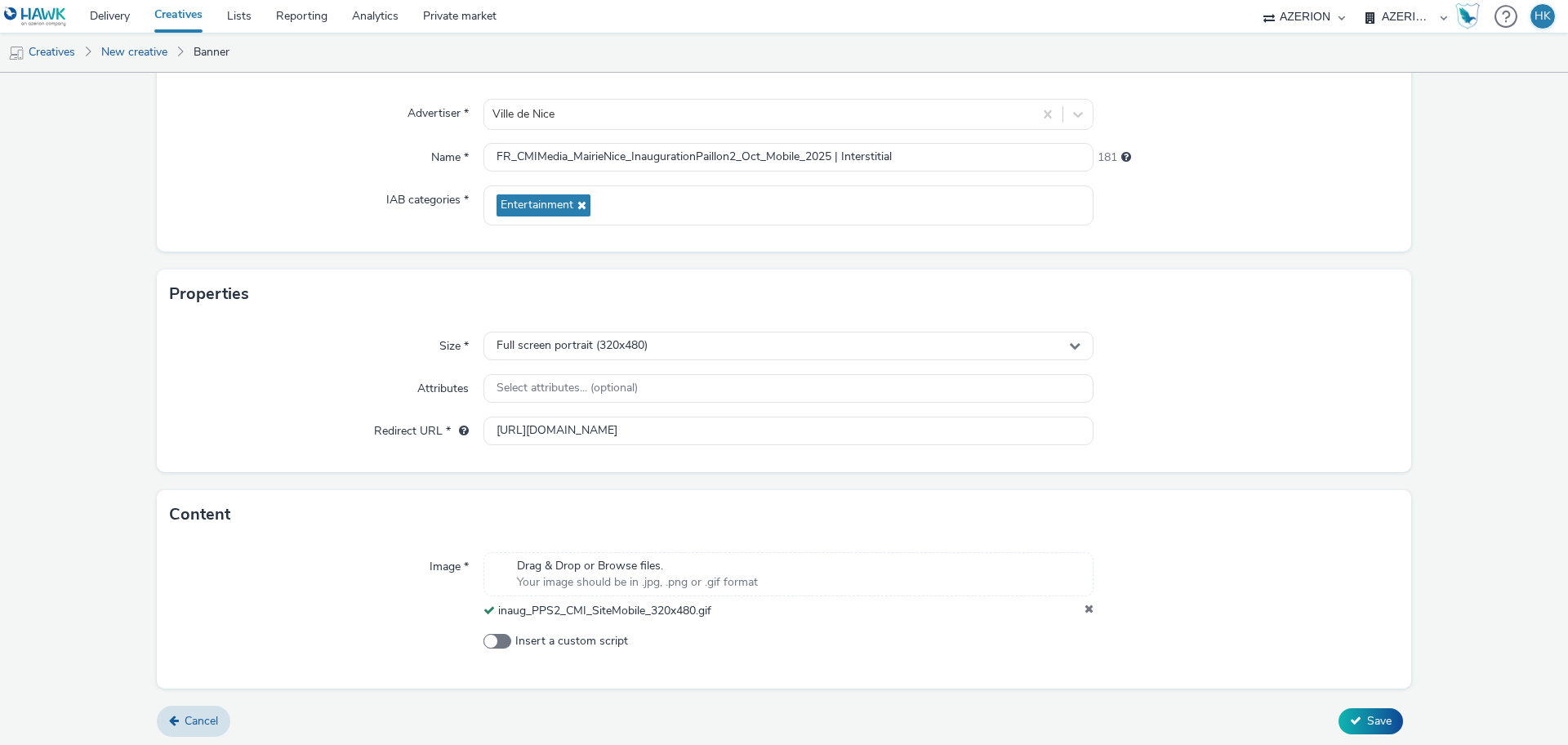
scroll to position [140, 0]
click at [1346, 706] on button "Save" at bounding box center [1371, 717] width 65 height 26
